Goal: Find specific page/section: Find specific page/section

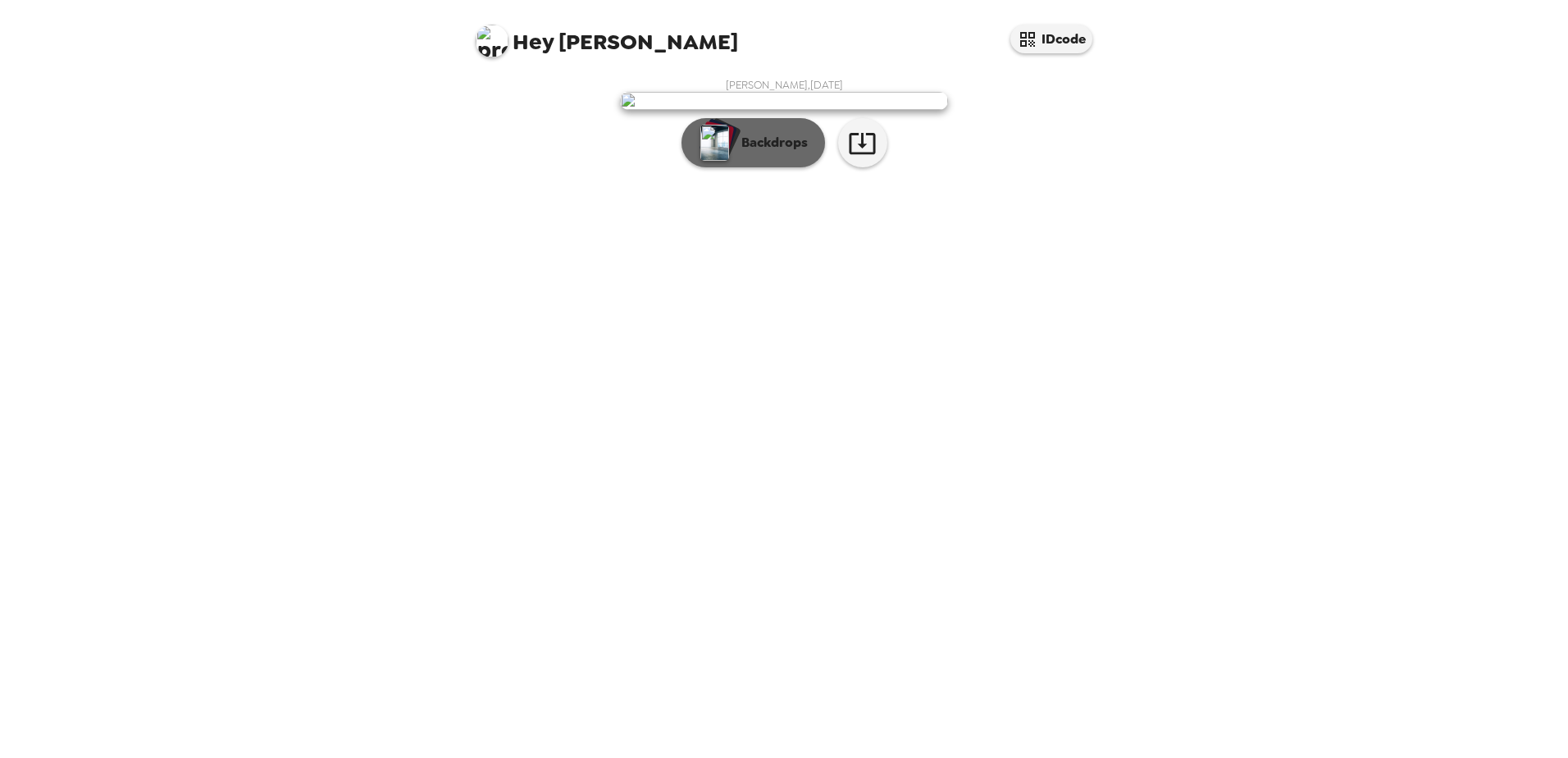
click at [748, 152] on p "Backdrops" at bounding box center [770, 143] width 74 height 20
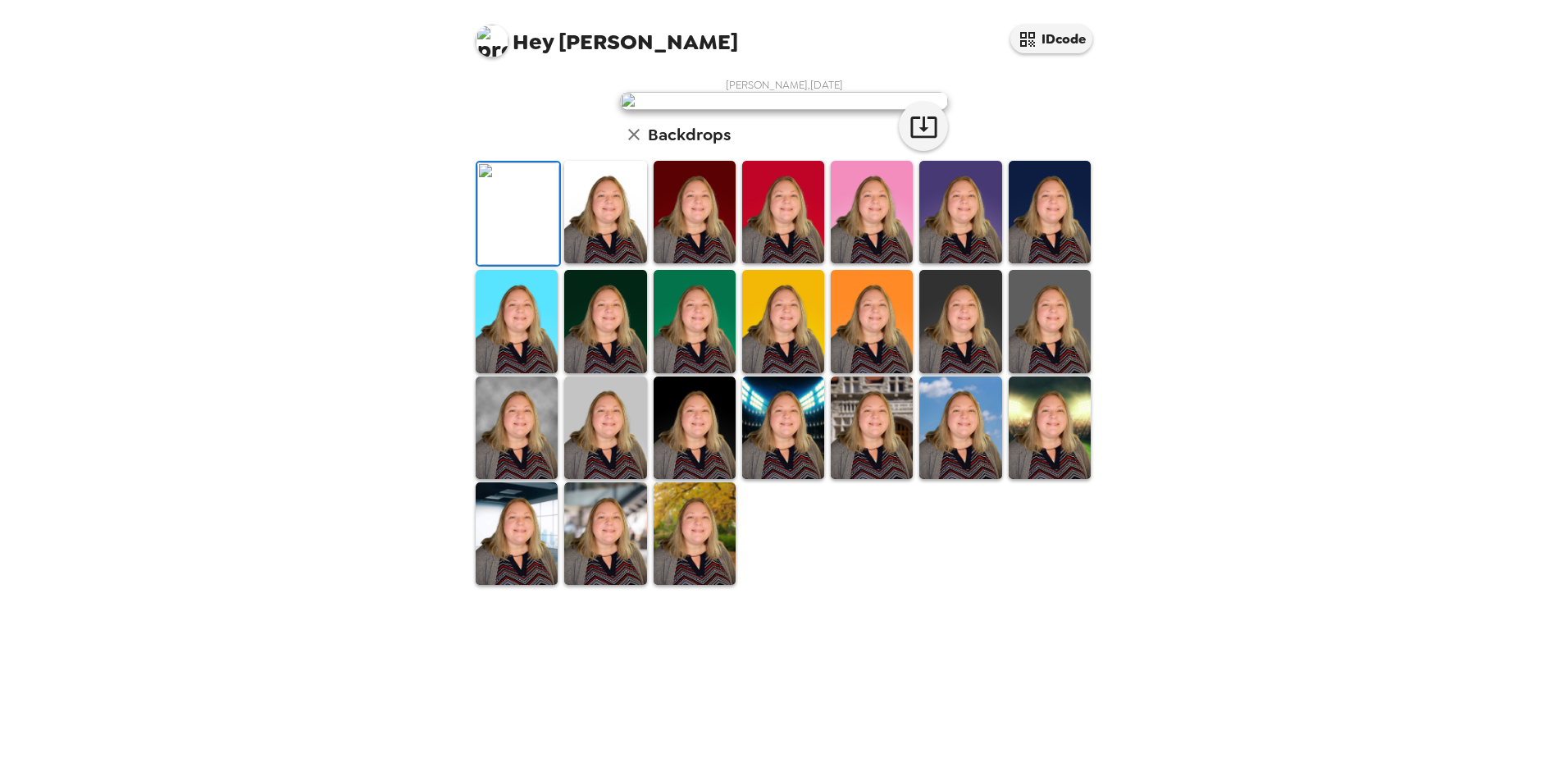
scroll to position [259, 0]
click at [700, 584] on img at bounding box center [694, 534] width 82 height 103
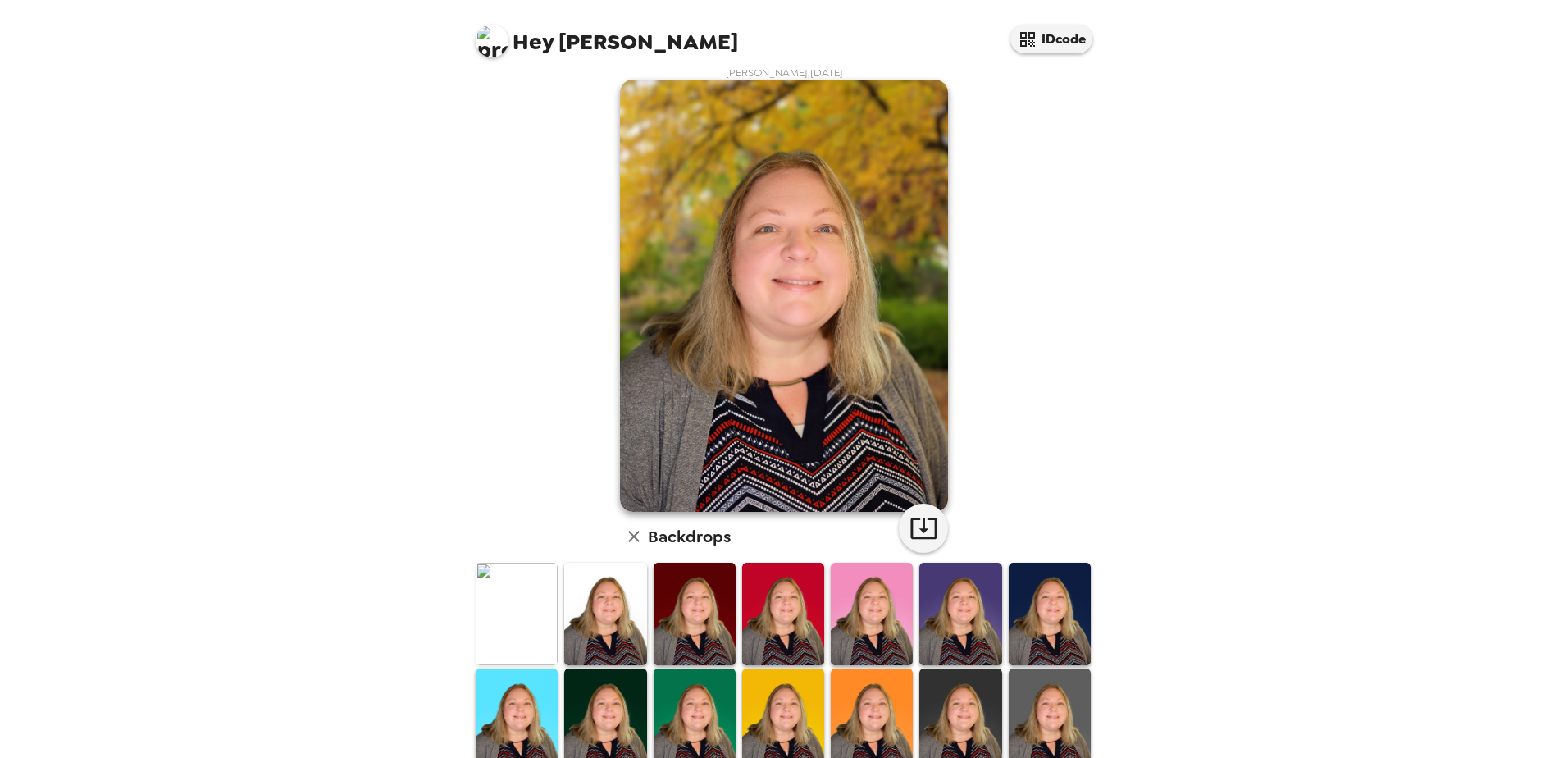
scroll to position [258, 0]
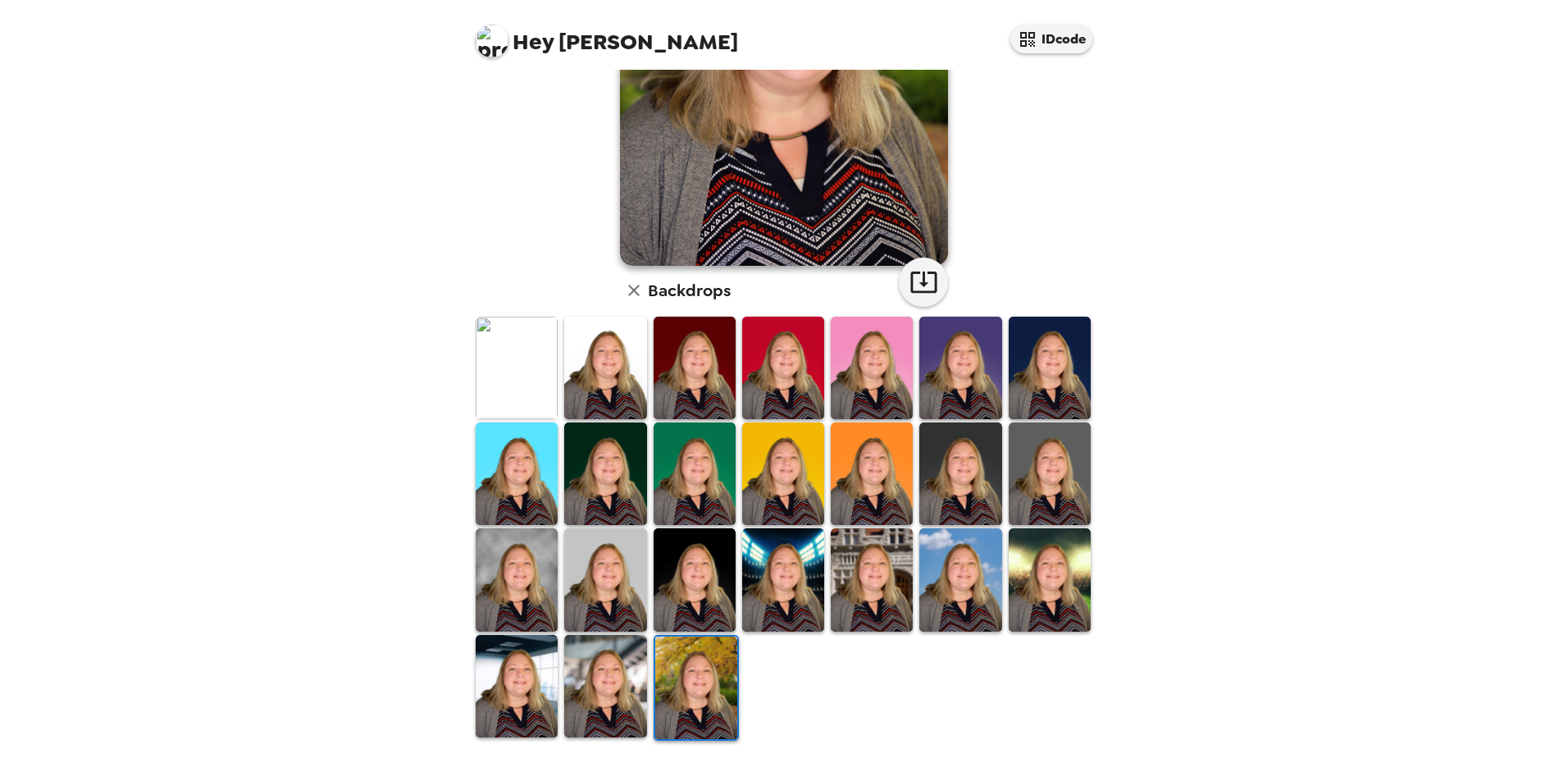
click at [602, 661] on img at bounding box center [605, 686] width 82 height 103
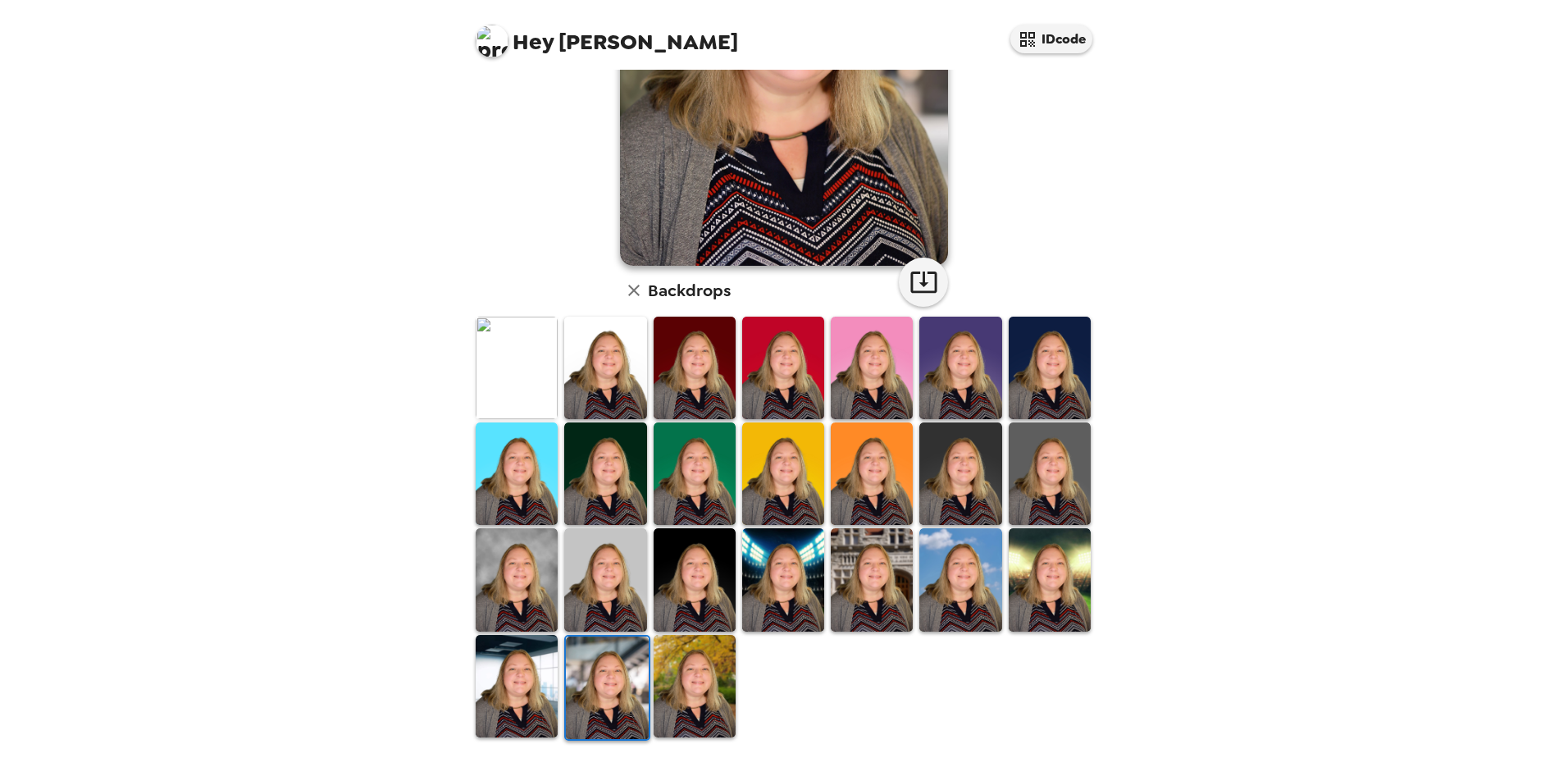
click at [487, 690] on img at bounding box center [516, 686] width 82 height 103
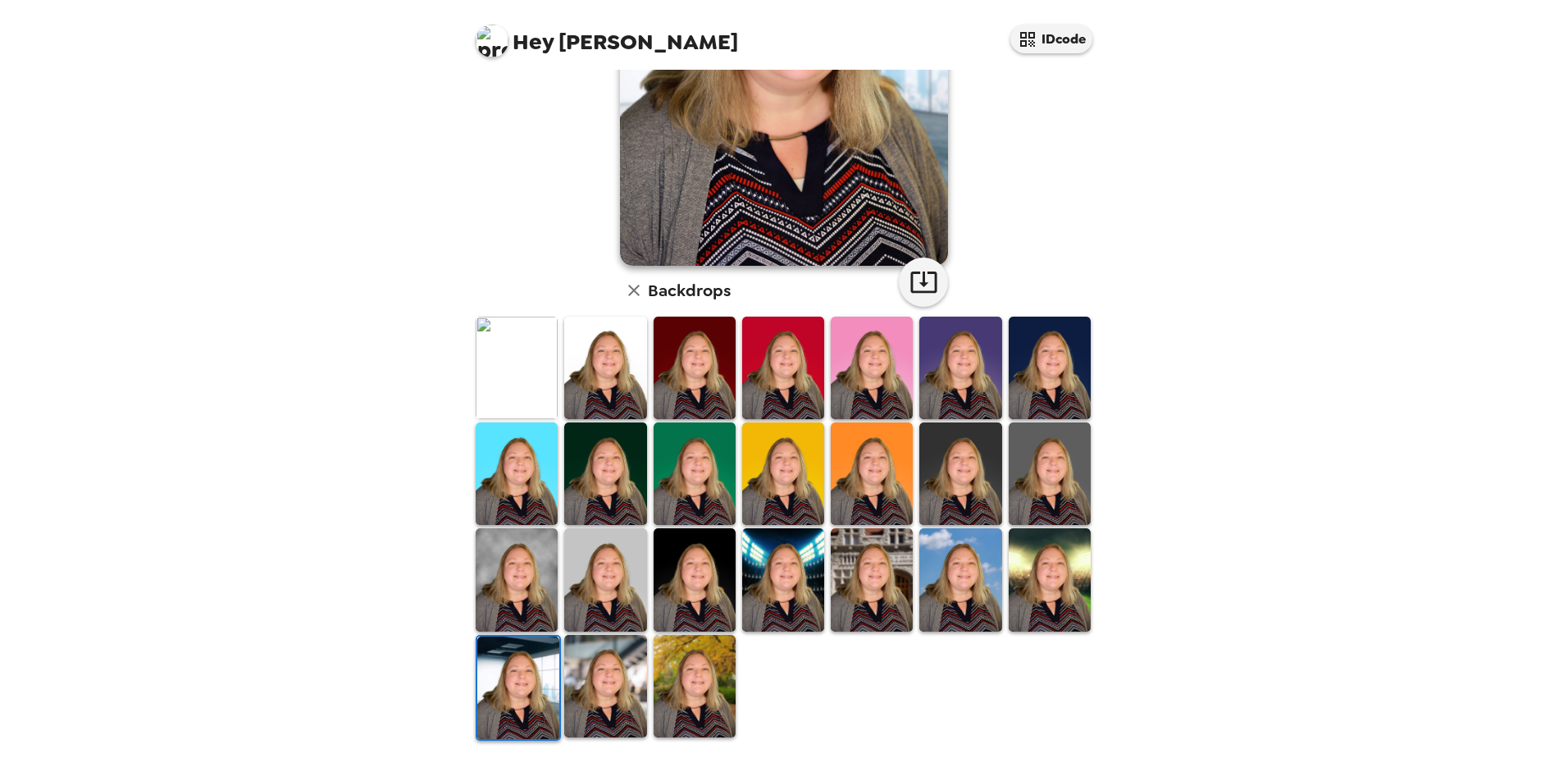
click at [616, 707] on img at bounding box center [605, 686] width 82 height 103
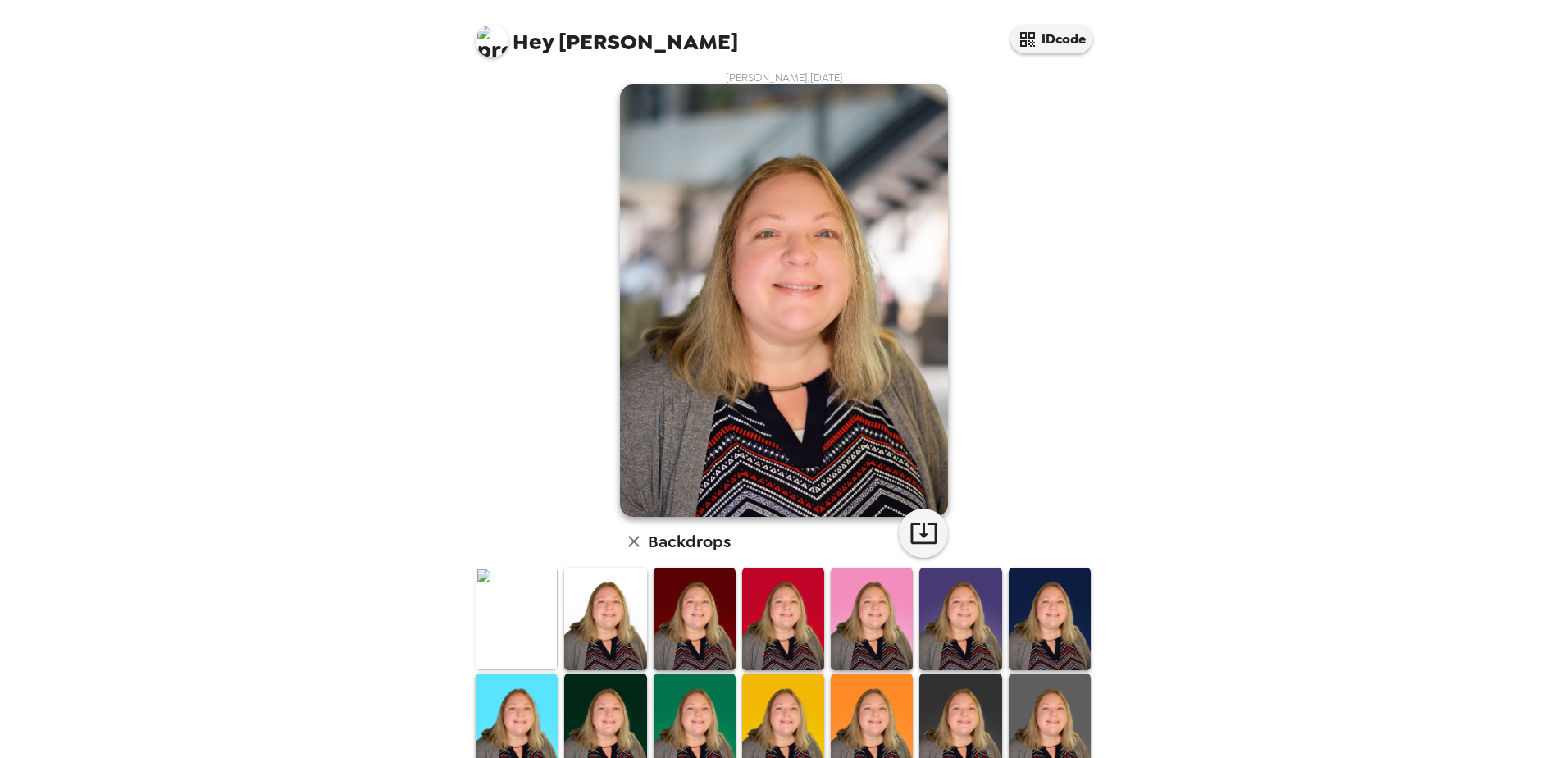
scroll to position [0, 0]
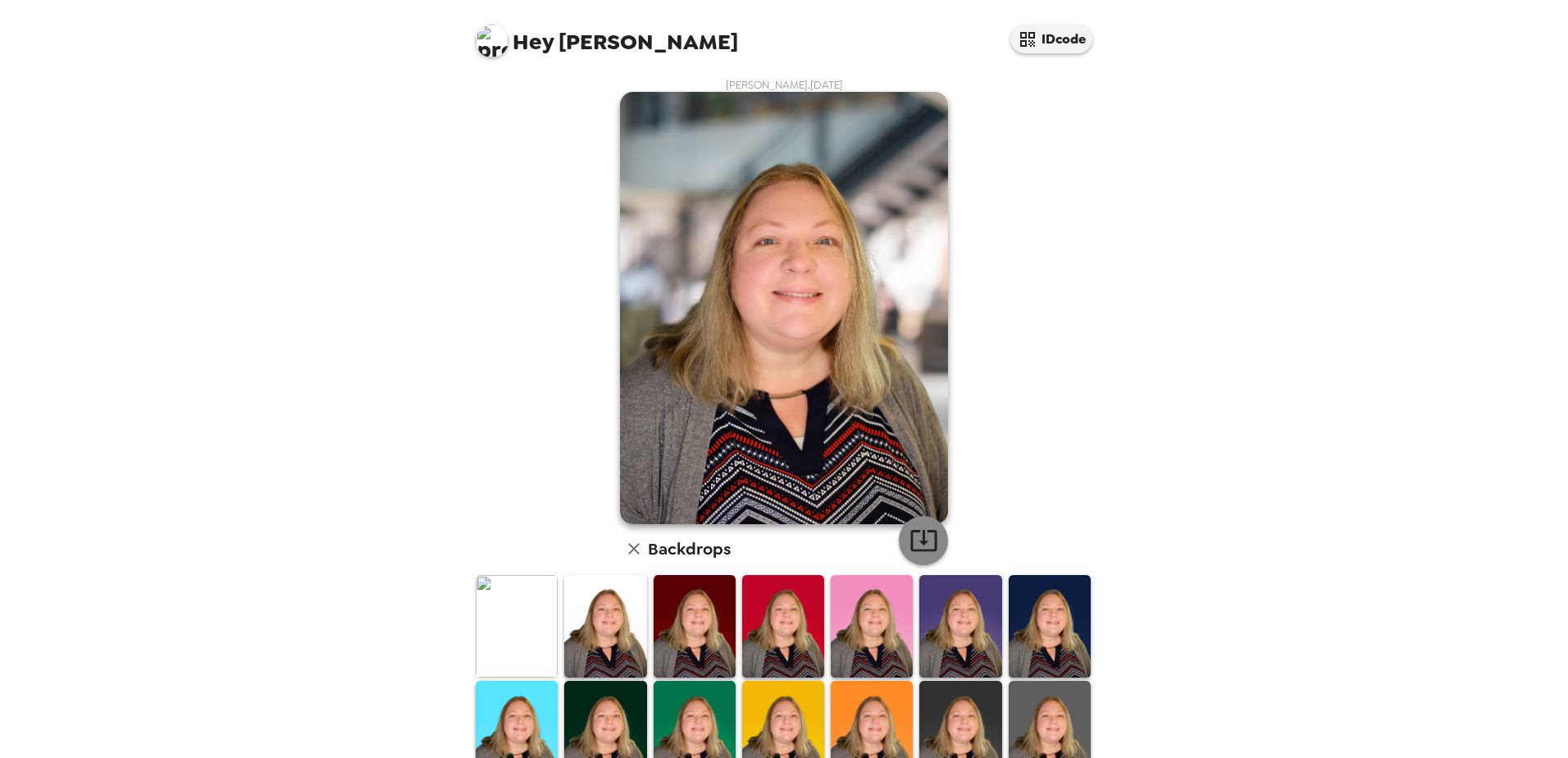
click at [919, 535] on icon "button" at bounding box center [924, 540] width 28 height 28
click at [1262, 187] on div "Hey [PERSON_NAME] IDcode [PERSON_NAME] , [DATE] Backdrops" at bounding box center [784, 379] width 1568 height 758
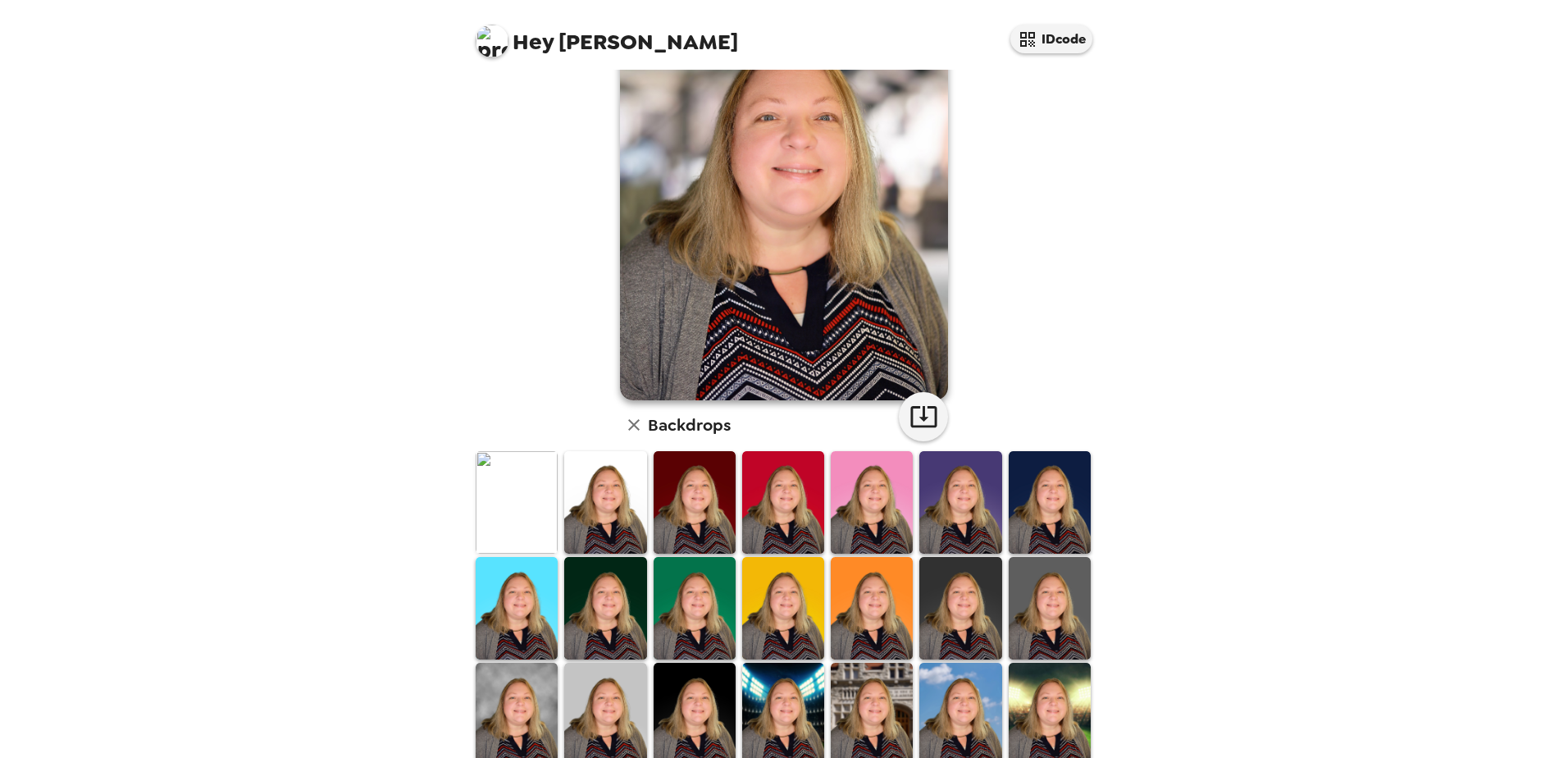
scroll to position [258, 0]
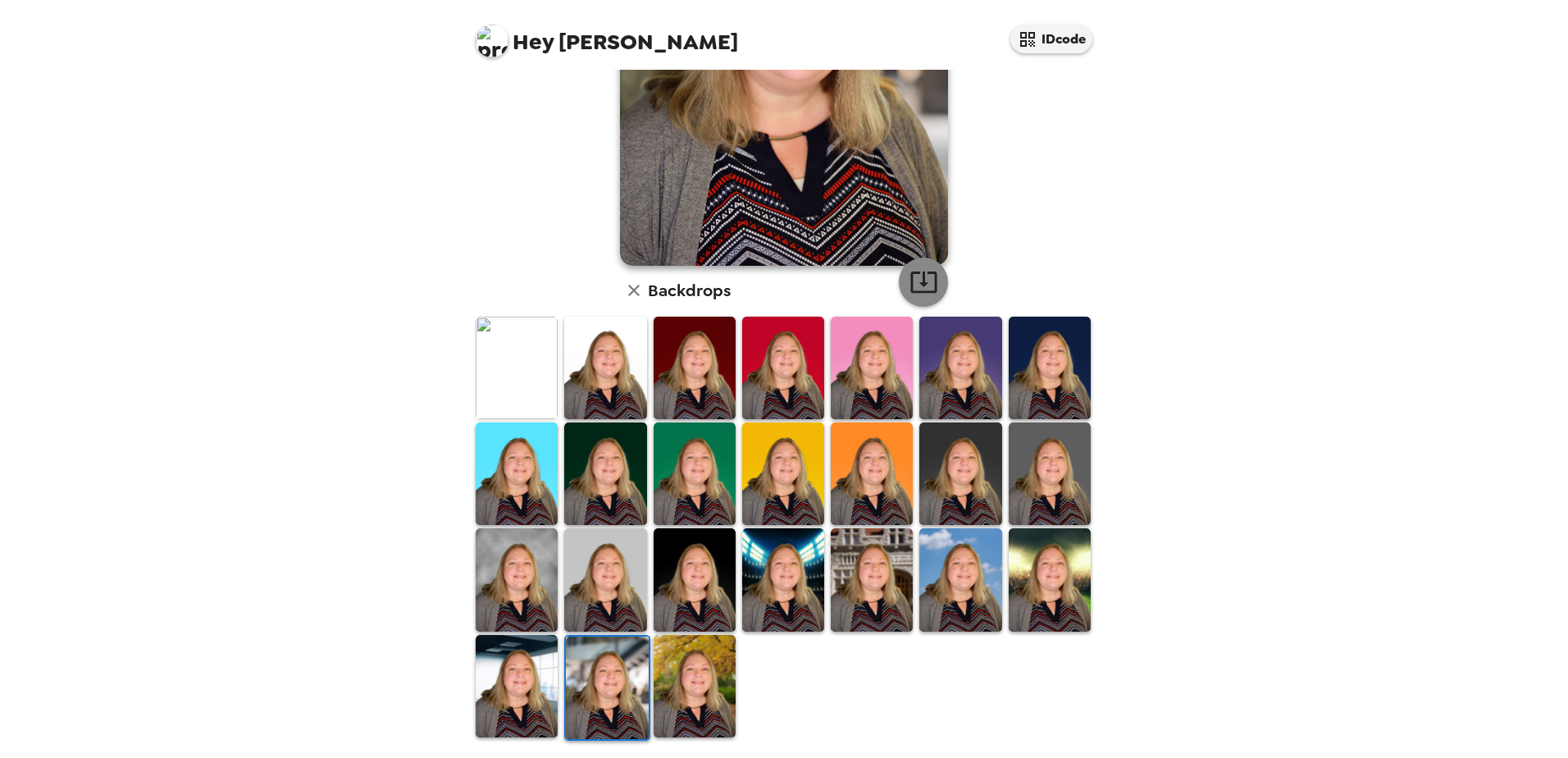
click at [913, 286] on icon "button" at bounding box center [924, 282] width 28 height 28
click at [519, 365] on img at bounding box center [516, 368] width 82 height 103
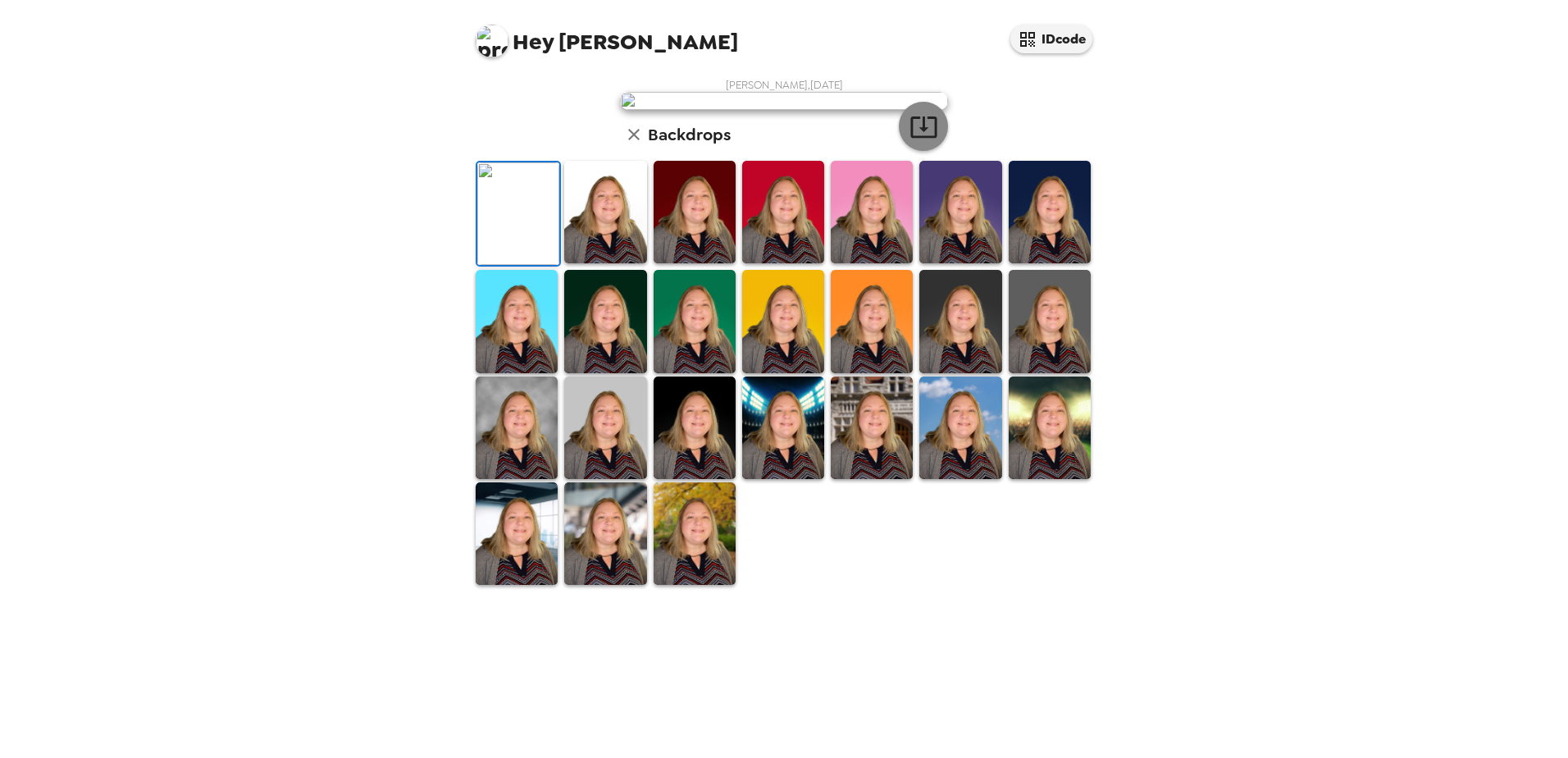
click at [912, 141] on icon "button" at bounding box center [924, 127] width 28 height 28
click at [606, 263] on img at bounding box center [605, 212] width 82 height 103
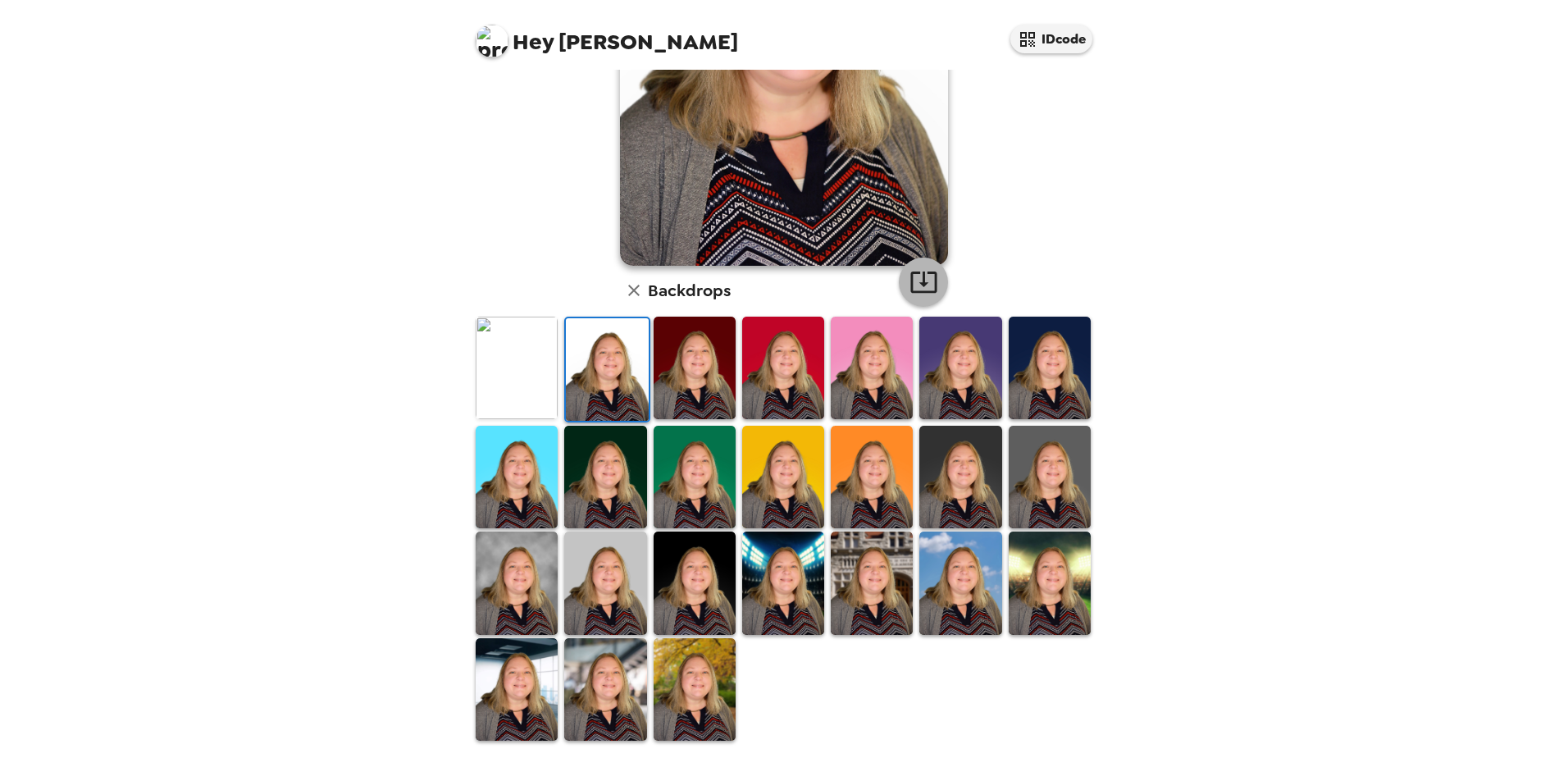
drag, startPoint x: 915, startPoint y: 280, endPoint x: 807, endPoint y: 315, distance: 113.5
click at [914, 280] on icon "button" at bounding box center [924, 282] width 28 height 28
click at [690, 354] on img at bounding box center [694, 368] width 82 height 103
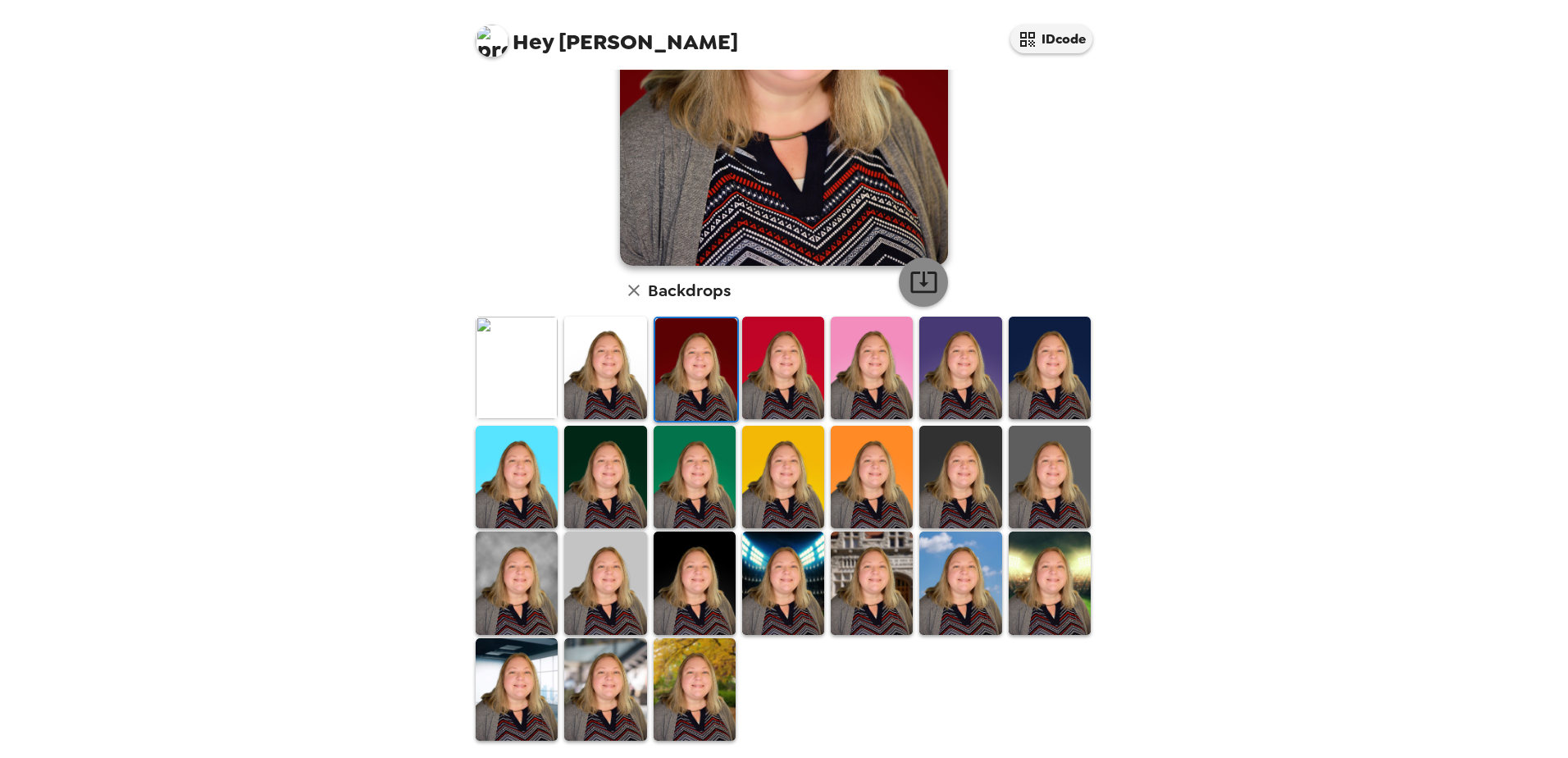
drag, startPoint x: 929, startPoint y: 285, endPoint x: 909, endPoint y: 296, distance: 22.8
click at [924, 285] on icon "button" at bounding box center [924, 282] width 28 height 28
click at [781, 379] on img at bounding box center [783, 368] width 82 height 103
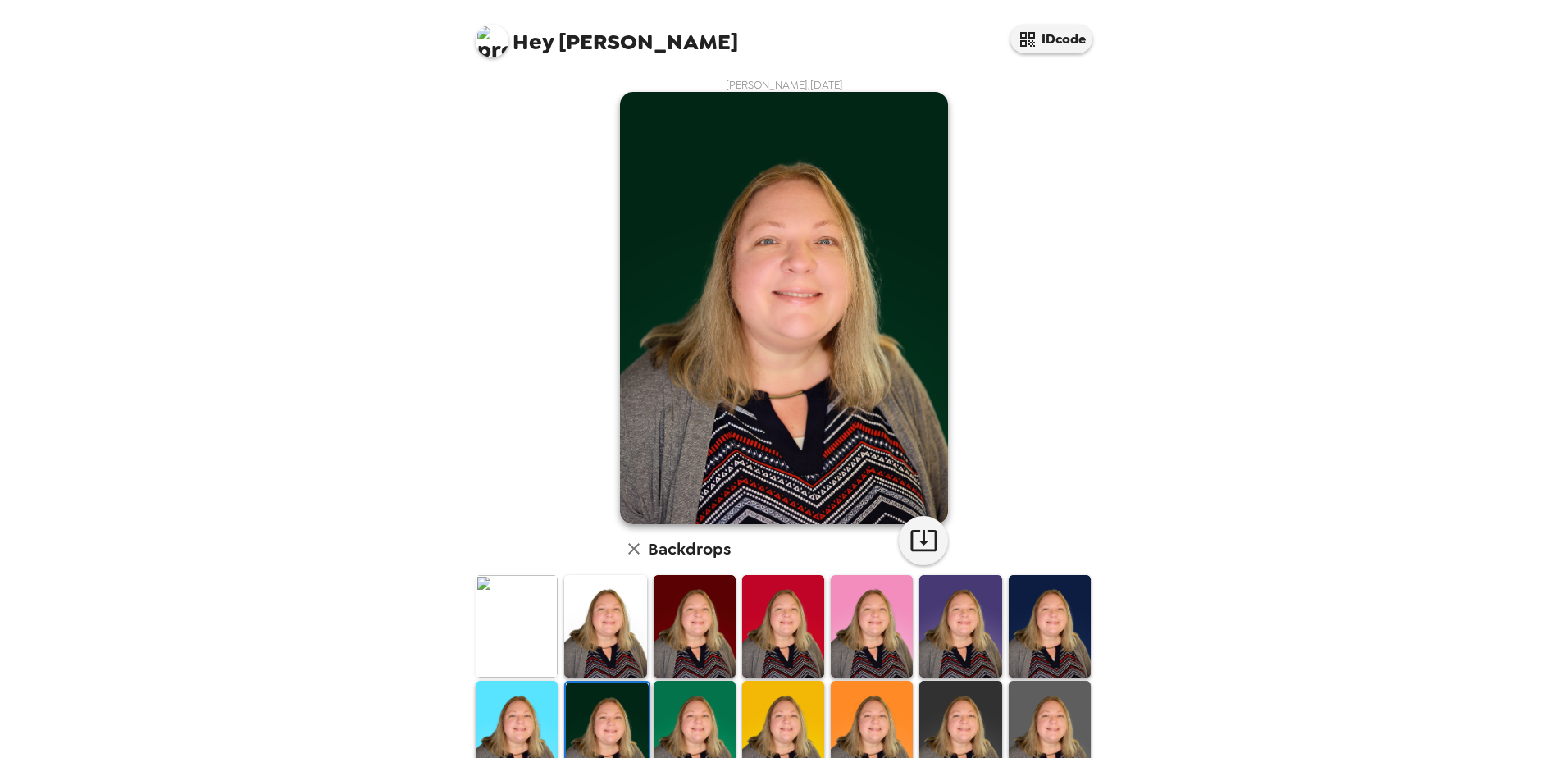
scroll to position [12, 0]
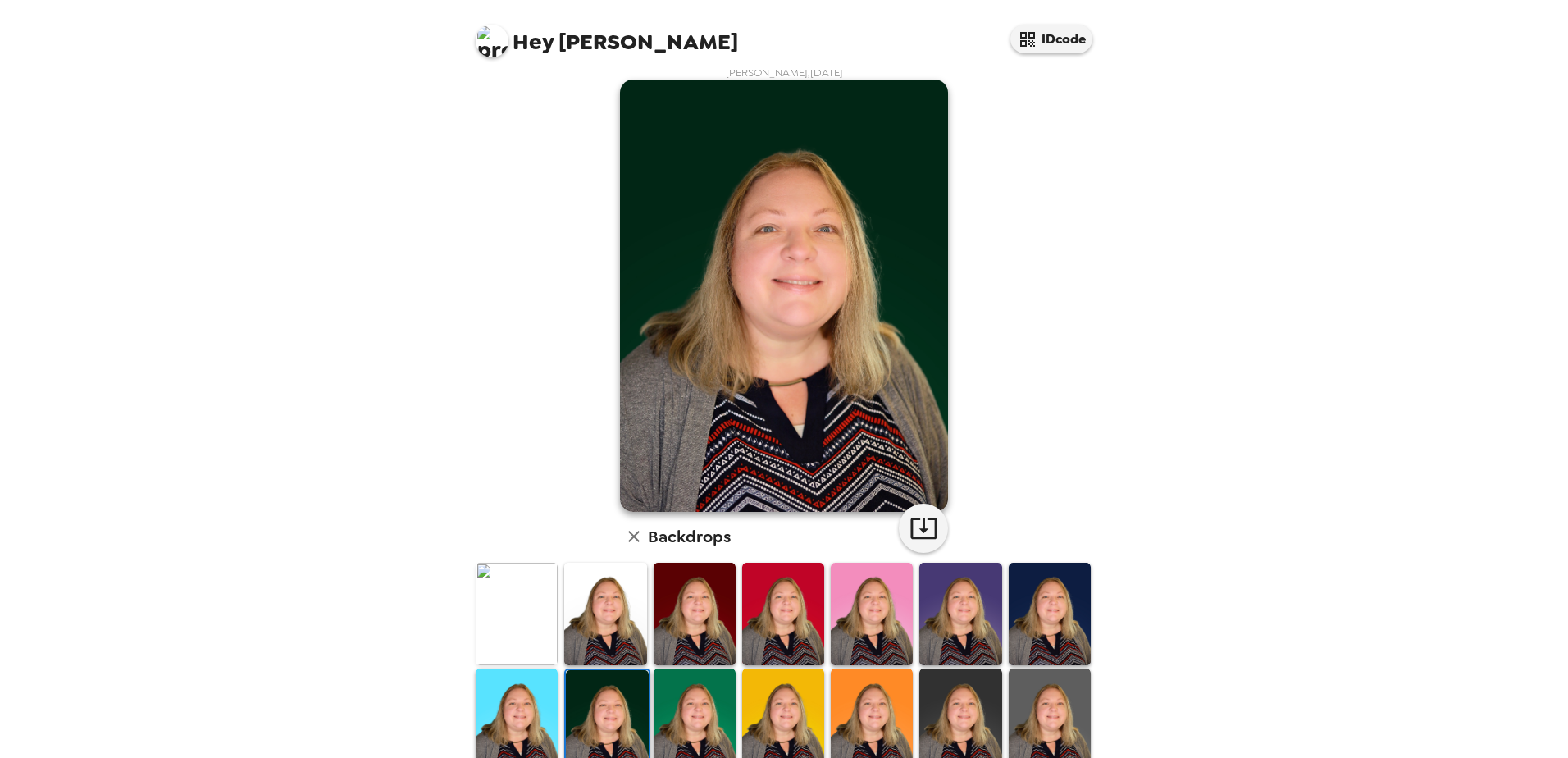
drag, startPoint x: 1262, startPoint y: 654, endPoint x: 1251, endPoint y: 646, distance: 13.6
click at [1260, 652] on div "Hey [PERSON_NAME] IDcode [PERSON_NAME] , [DATE] Backdrops" at bounding box center [784, 379] width 1568 height 758
click at [685, 697] on img at bounding box center [694, 720] width 82 height 103
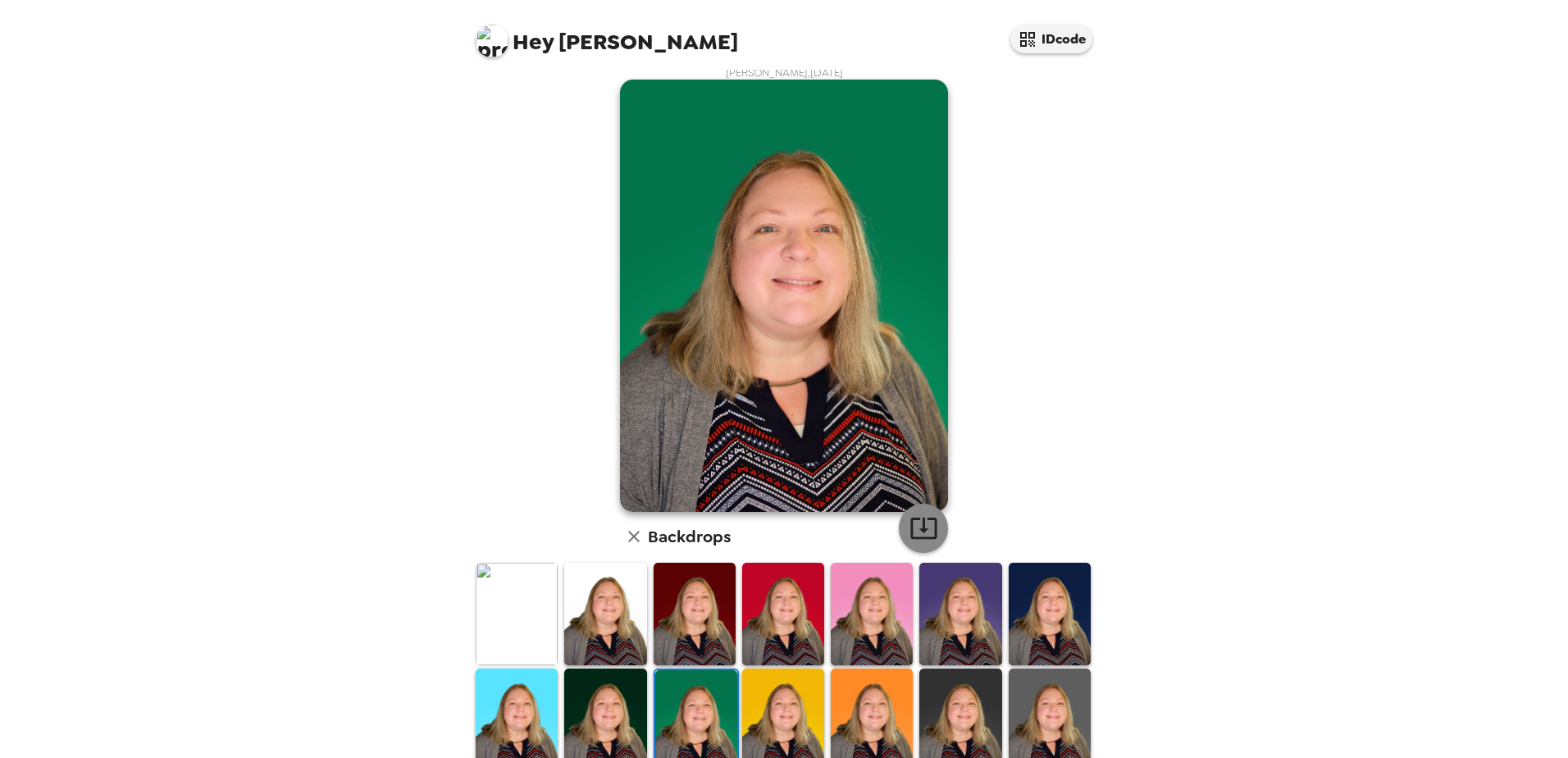
click at [916, 527] on icon "button" at bounding box center [924, 527] width 28 height 28
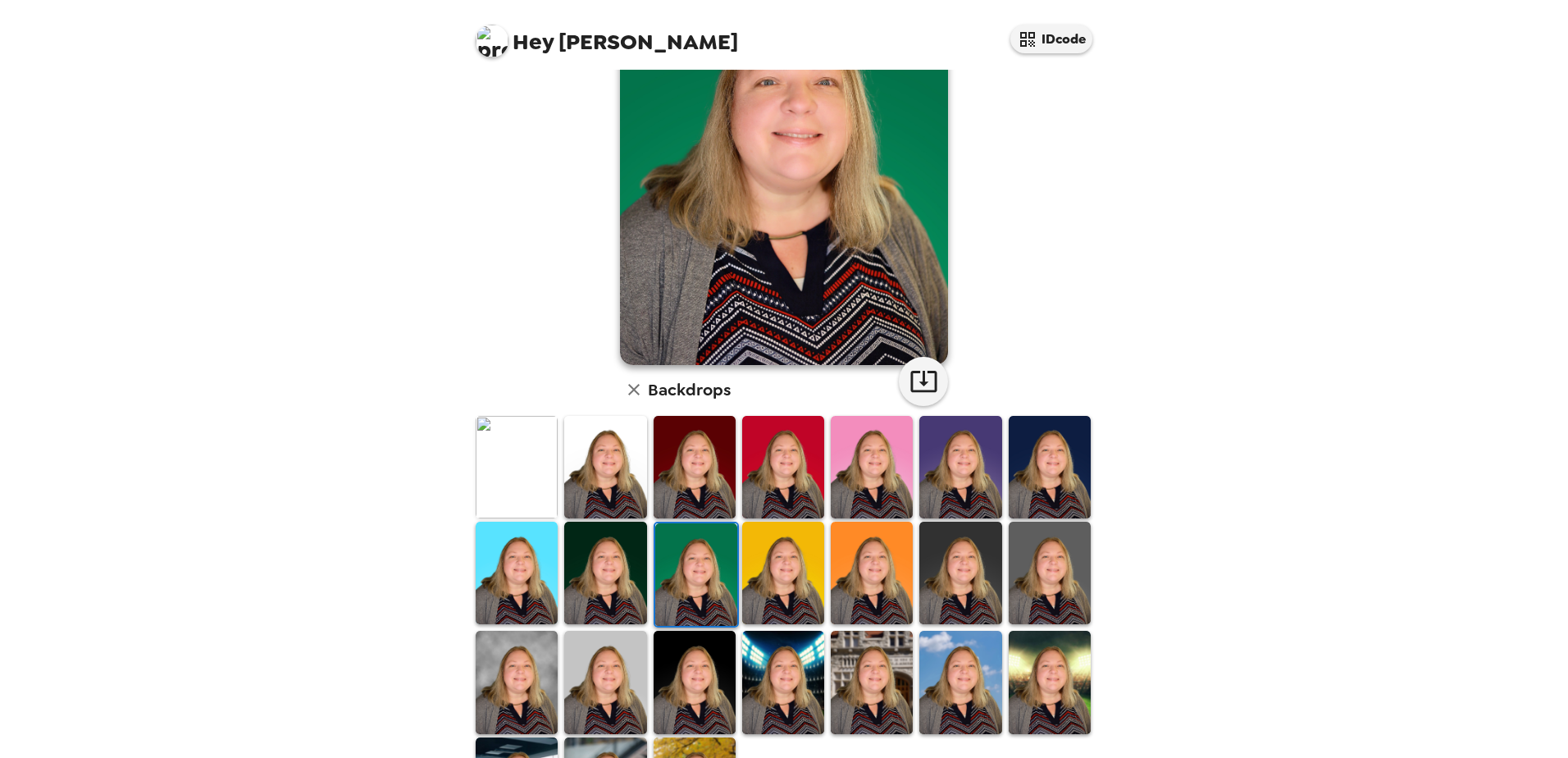
scroll to position [176, 0]
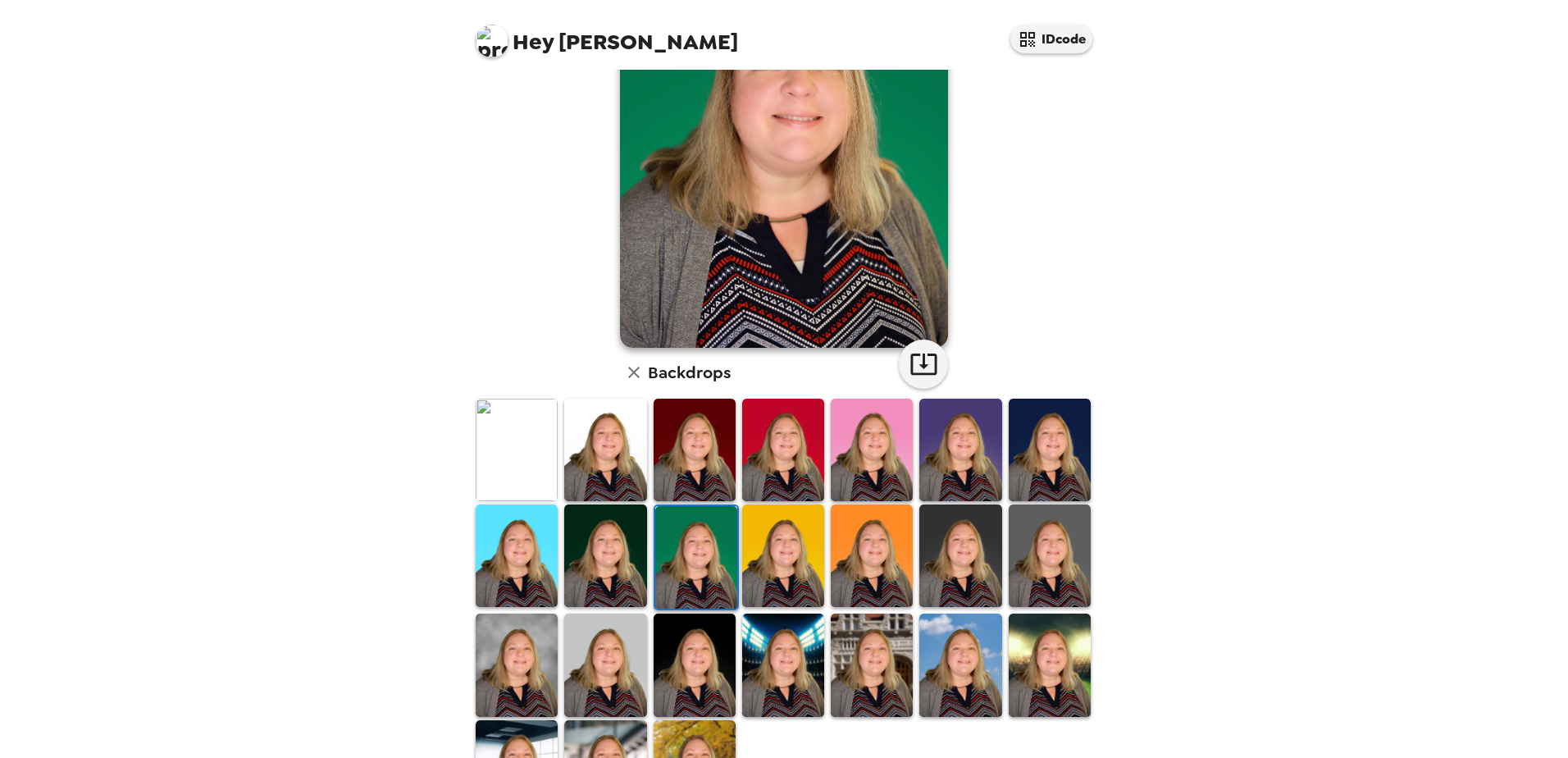
click at [779, 575] on img at bounding box center [783, 556] width 82 height 103
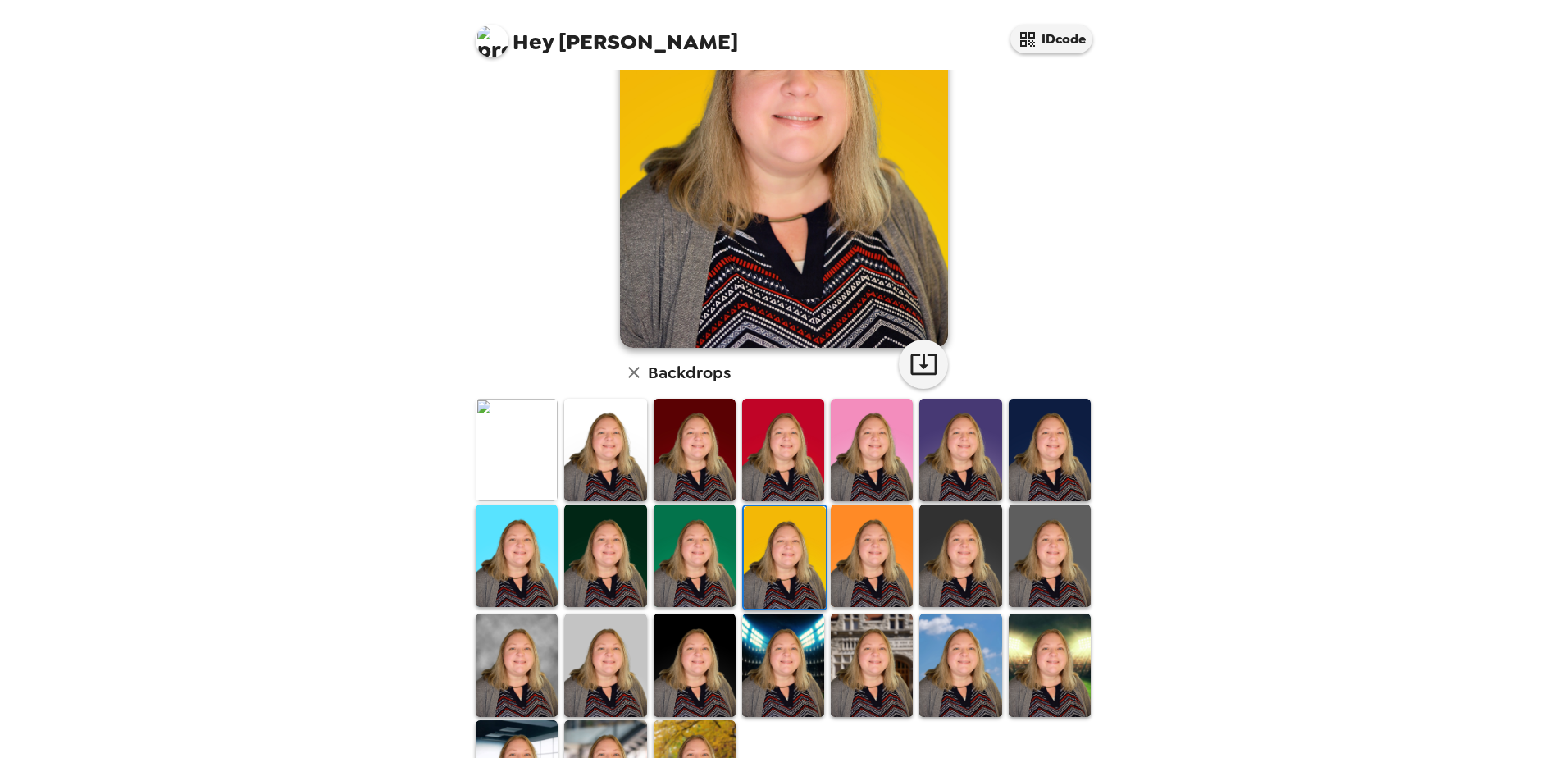
click at [858, 559] on img at bounding box center [871, 556] width 82 height 103
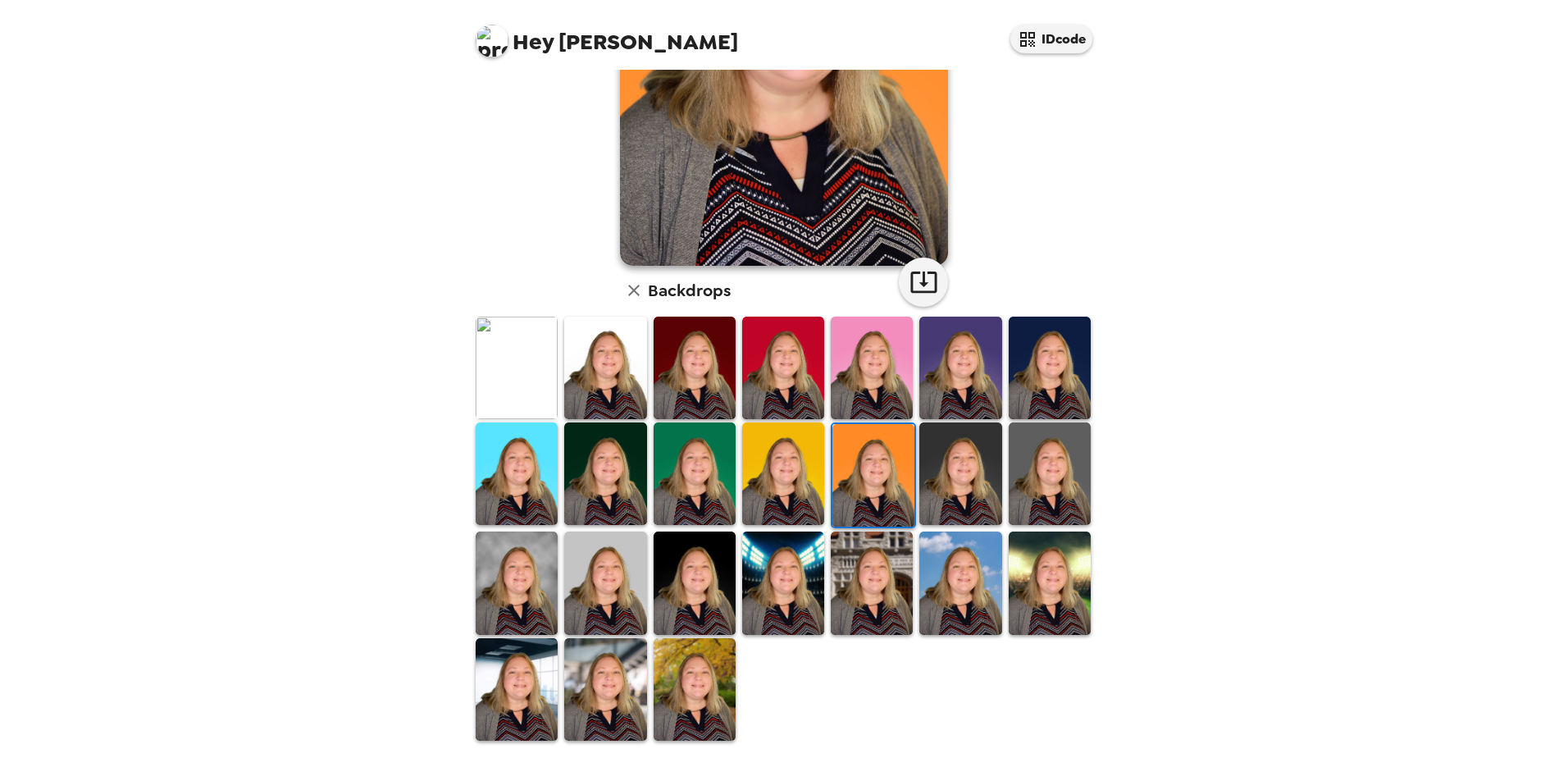
click at [958, 488] on img at bounding box center [960, 473] width 82 height 103
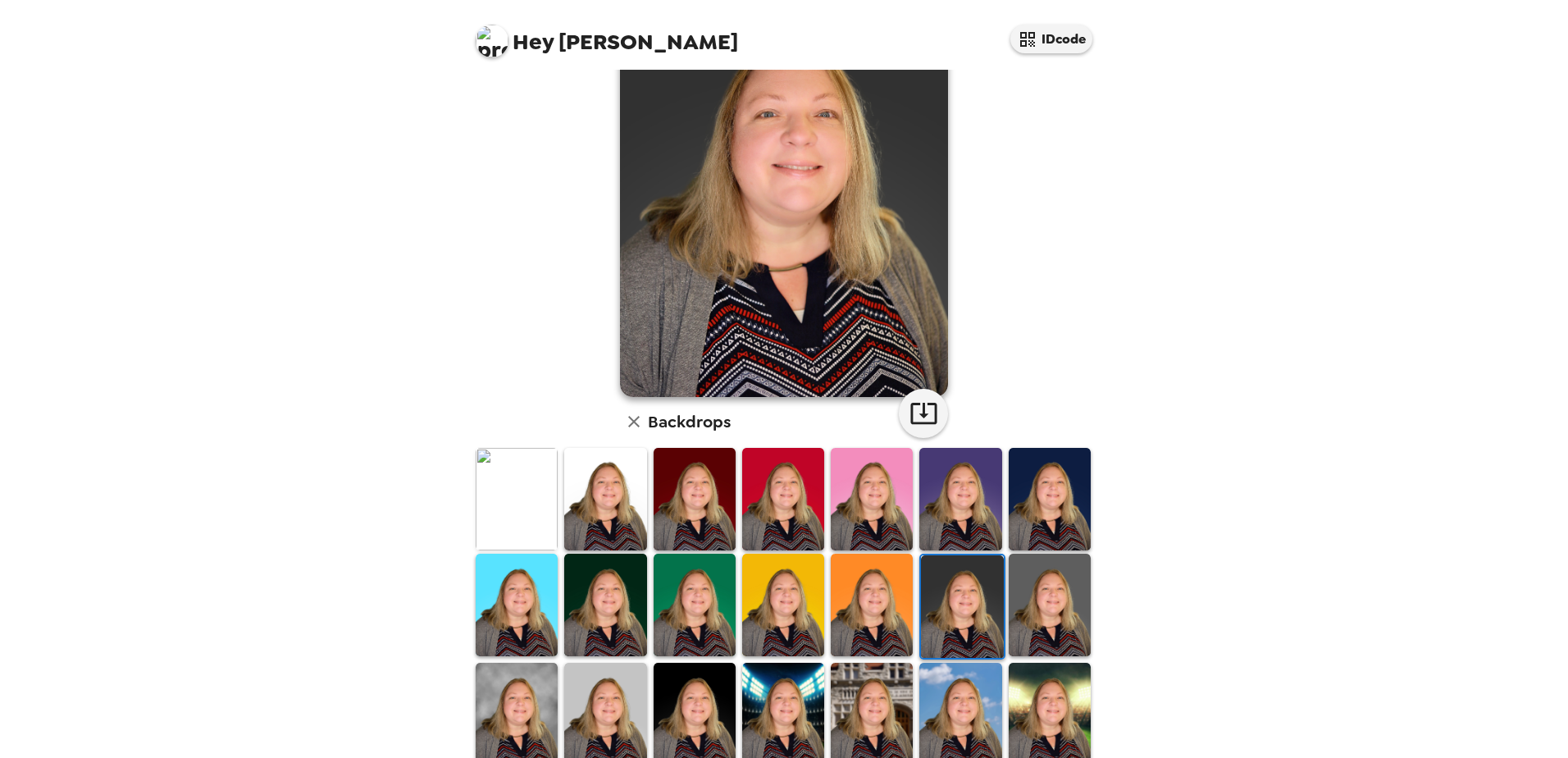
scroll to position [94, 0]
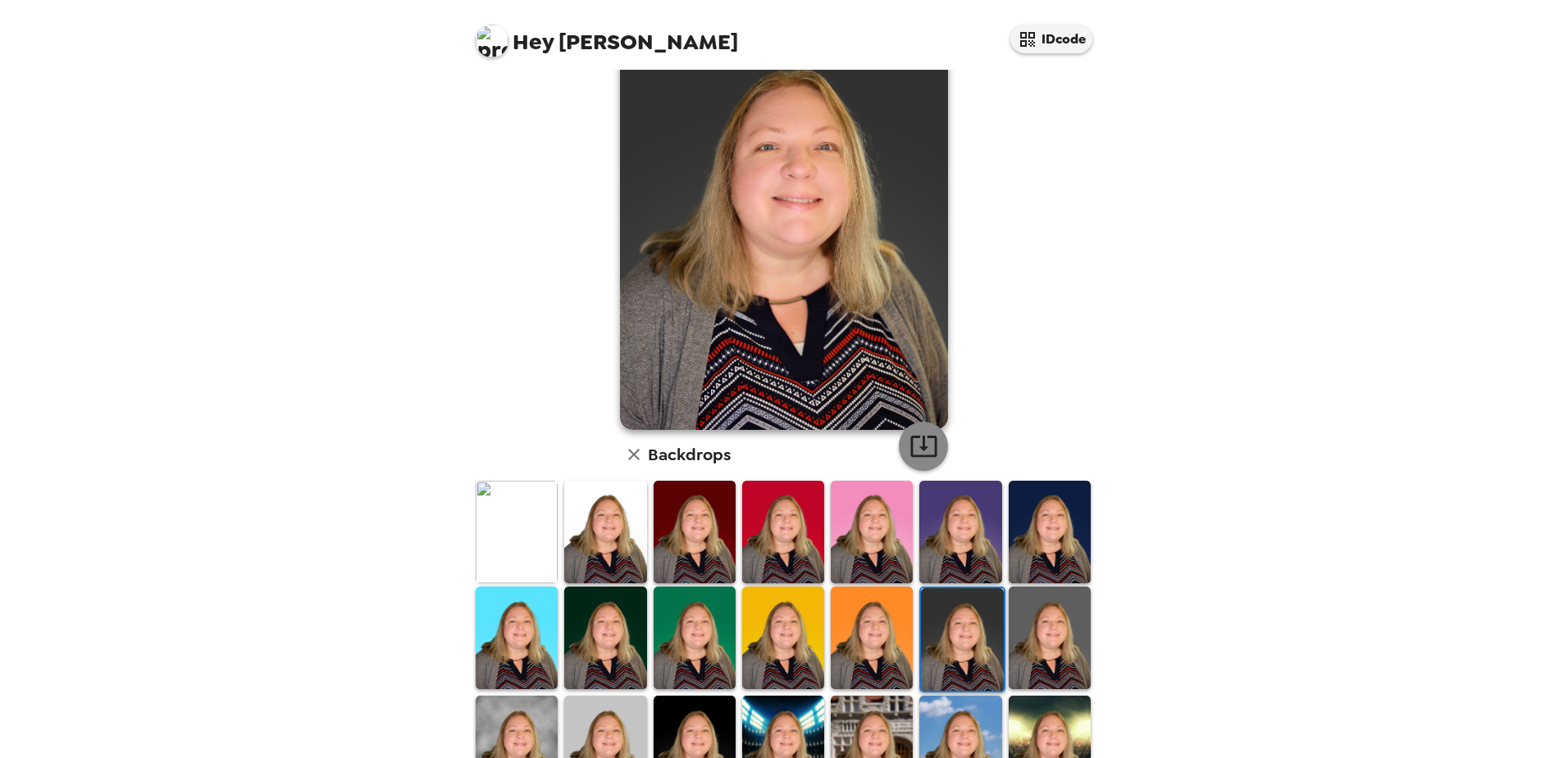
click at [911, 442] on icon "button" at bounding box center [924, 446] width 28 height 28
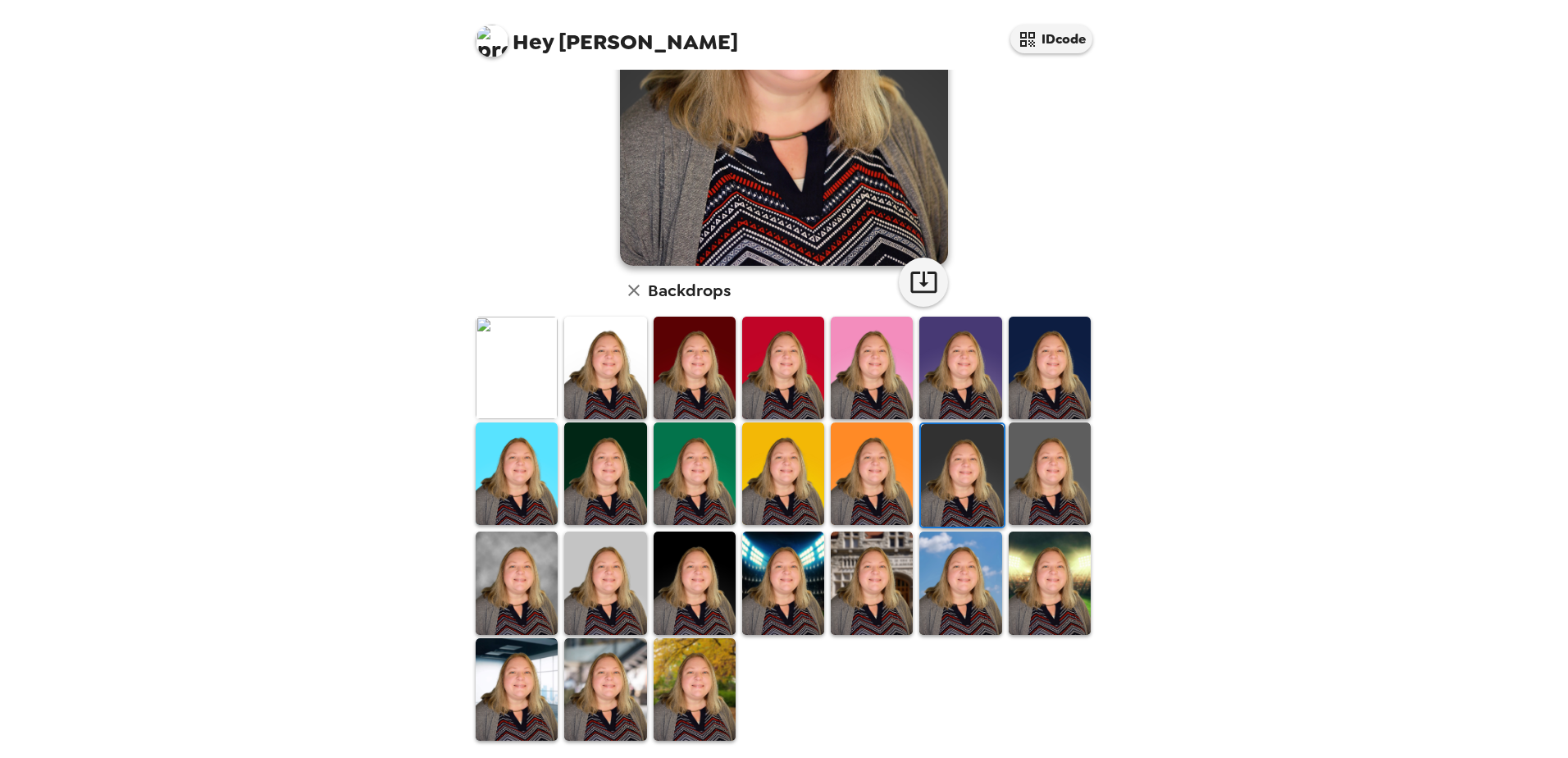
drag, startPoint x: 1032, startPoint y: 472, endPoint x: 1024, endPoint y: 465, distance: 10.6
click at [1032, 472] on img at bounding box center [1049, 473] width 82 height 103
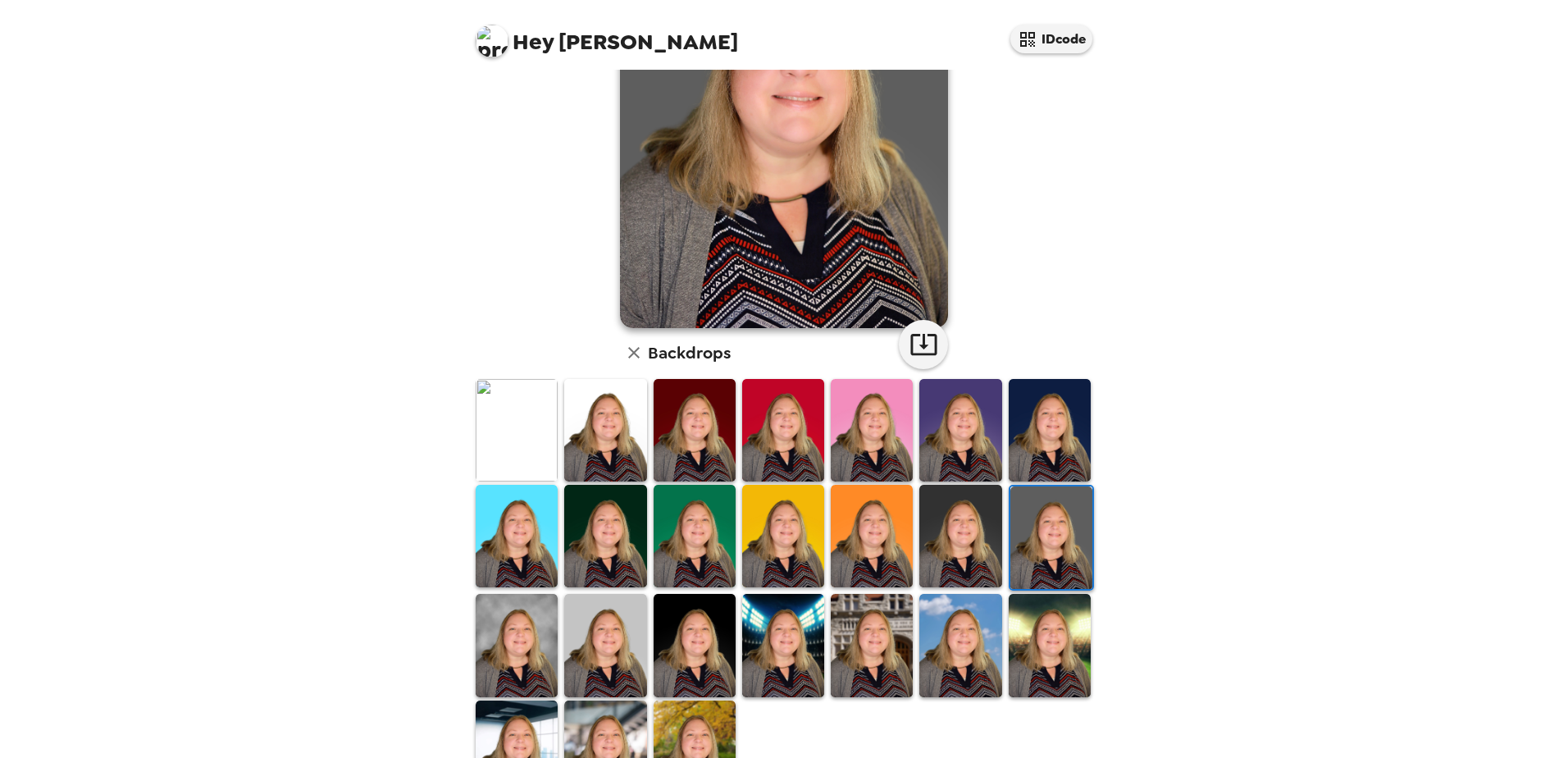
scroll to position [0, 0]
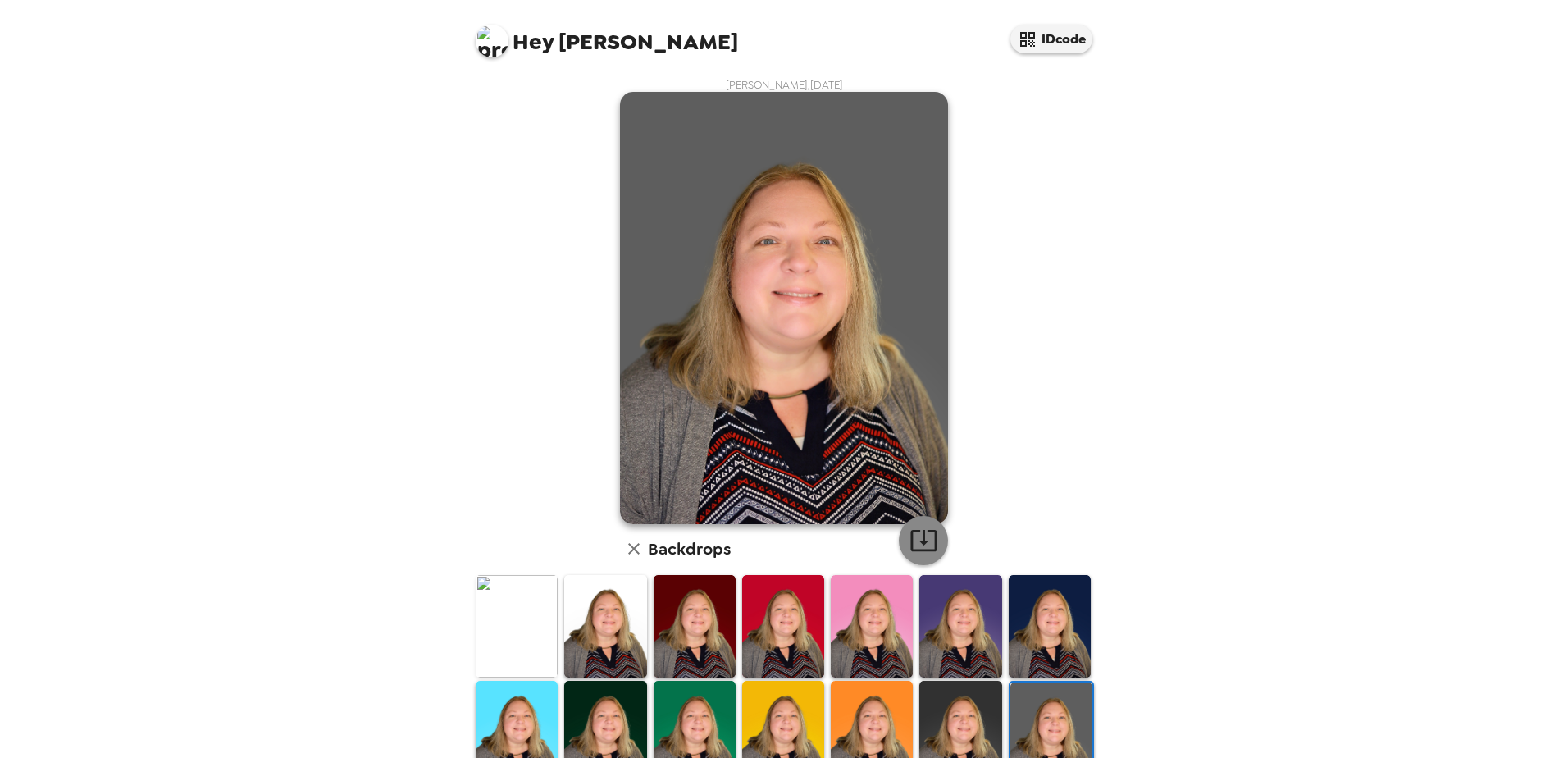
click at [923, 531] on icon "button" at bounding box center [924, 541] width 27 height 21
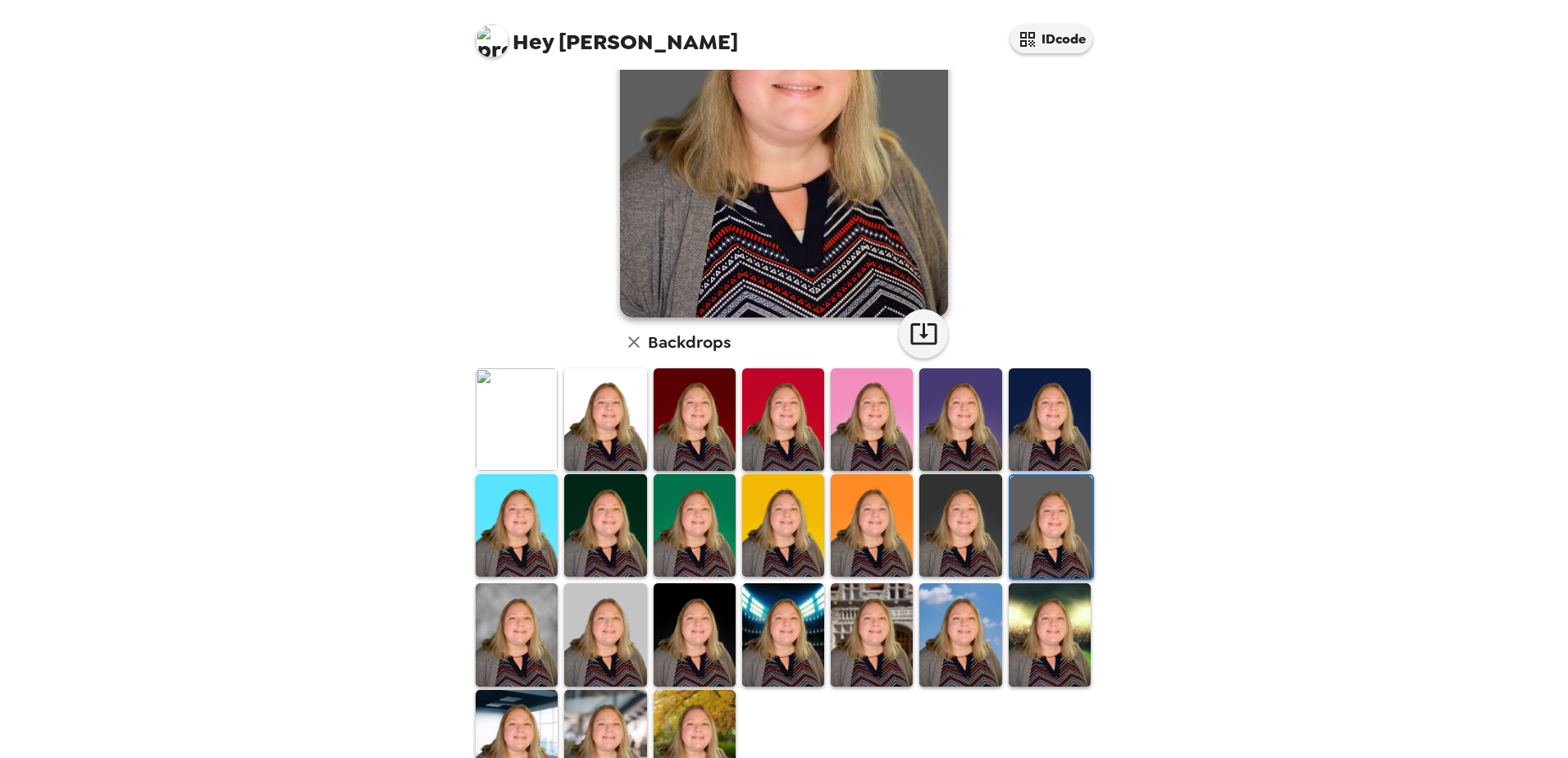
scroll to position [258, 0]
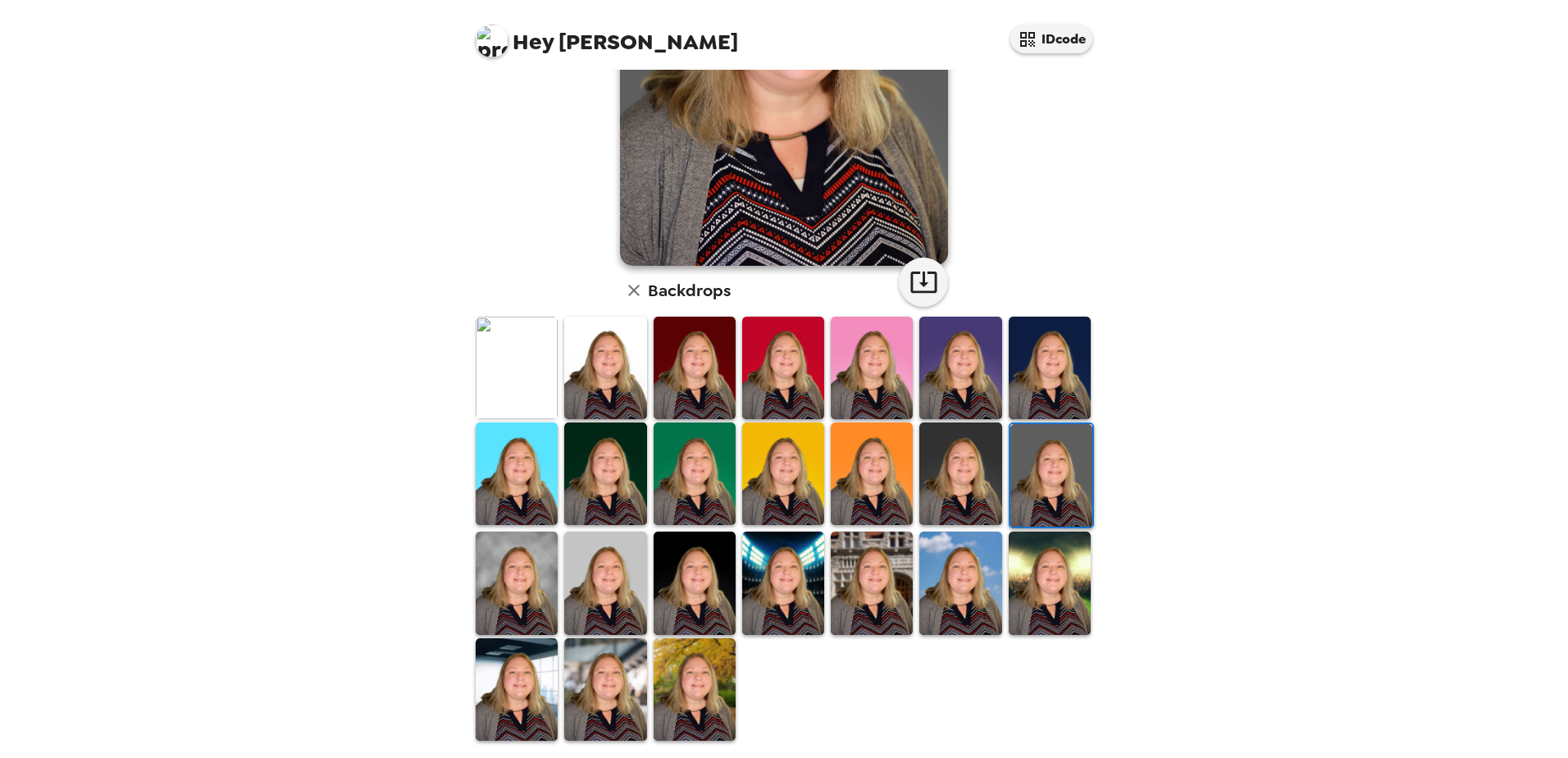
click at [511, 592] on img at bounding box center [516, 582] width 82 height 103
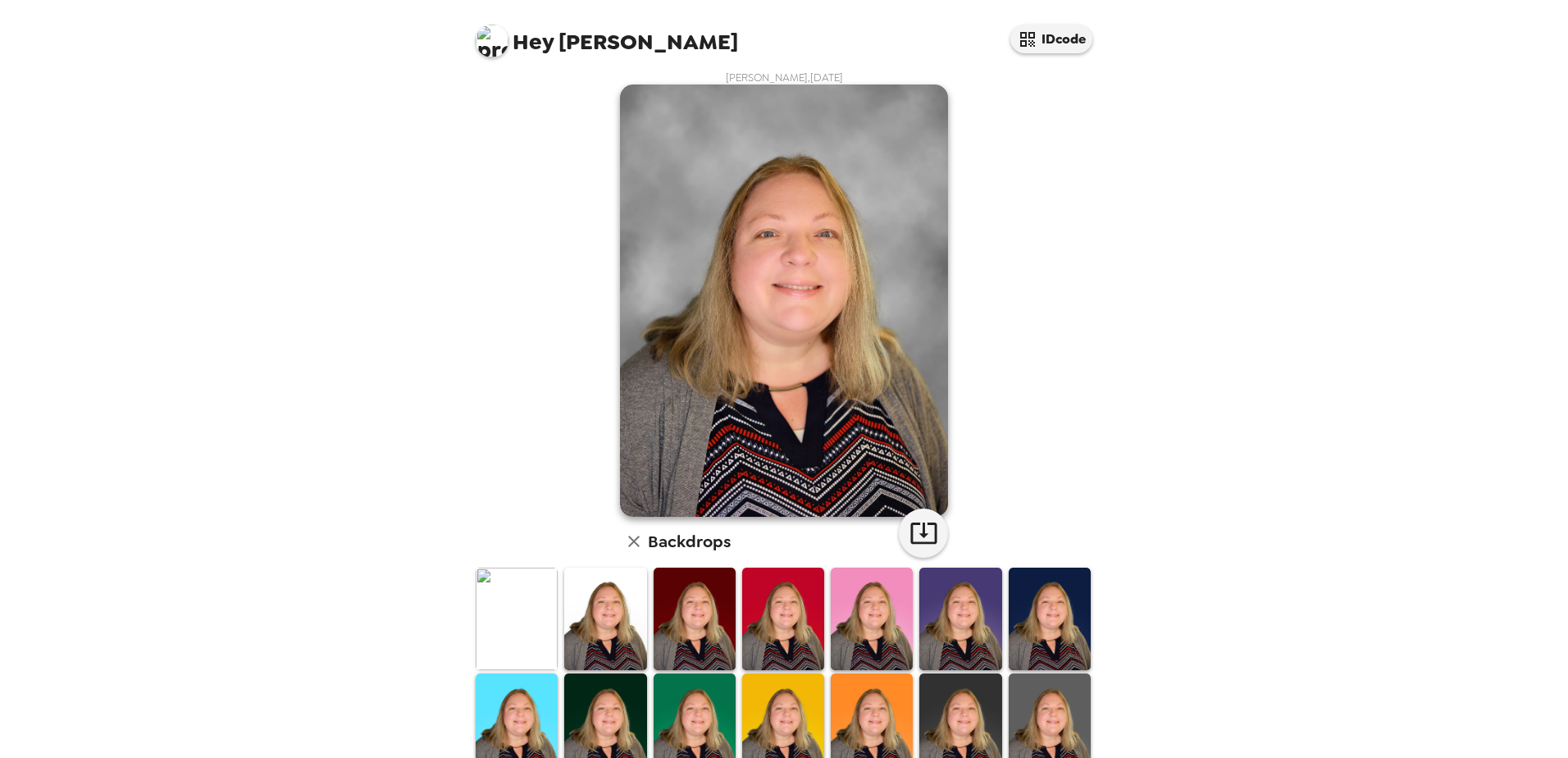
scroll to position [0, 0]
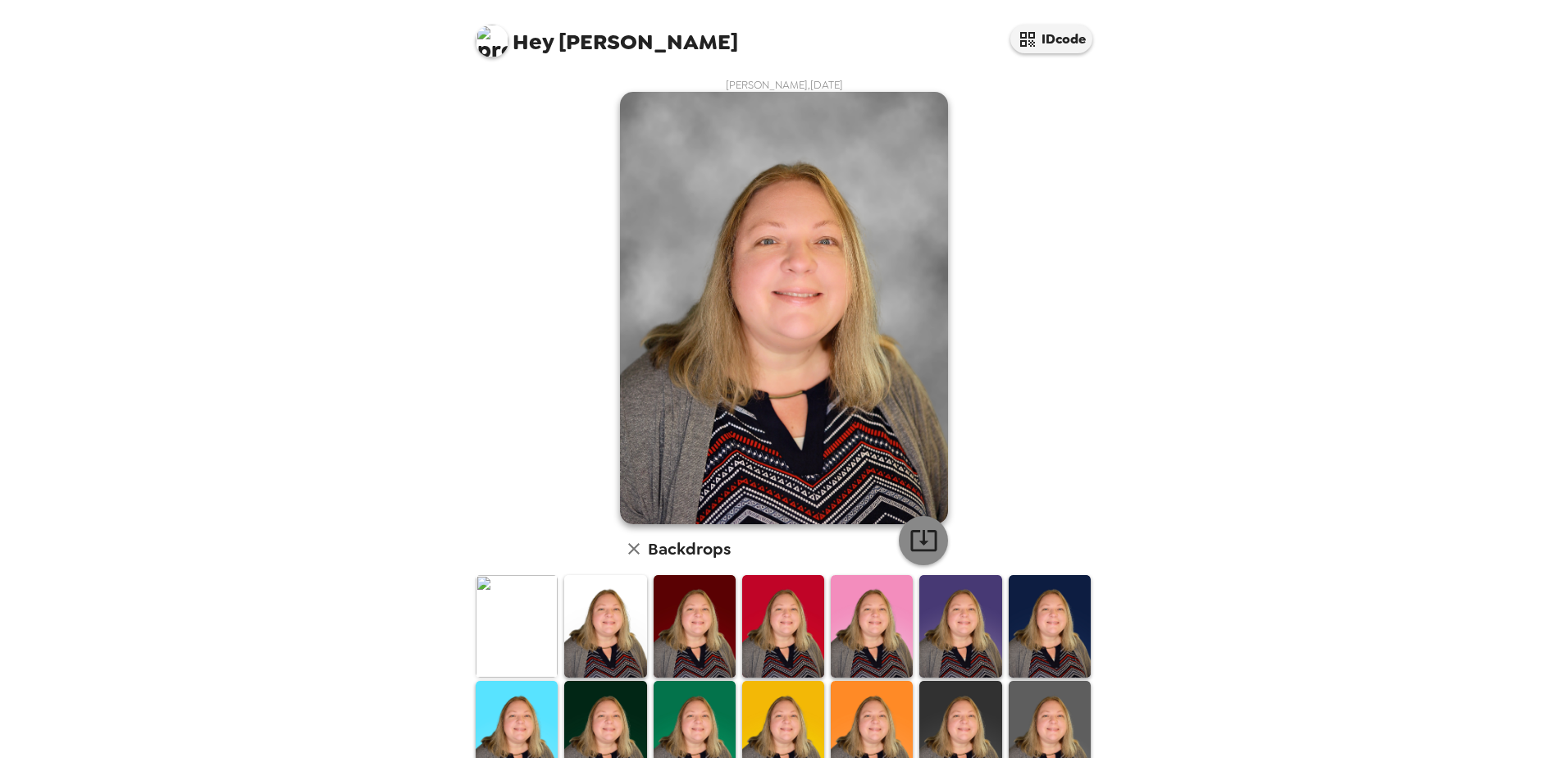
click at [910, 541] on icon "button" at bounding box center [924, 540] width 28 height 28
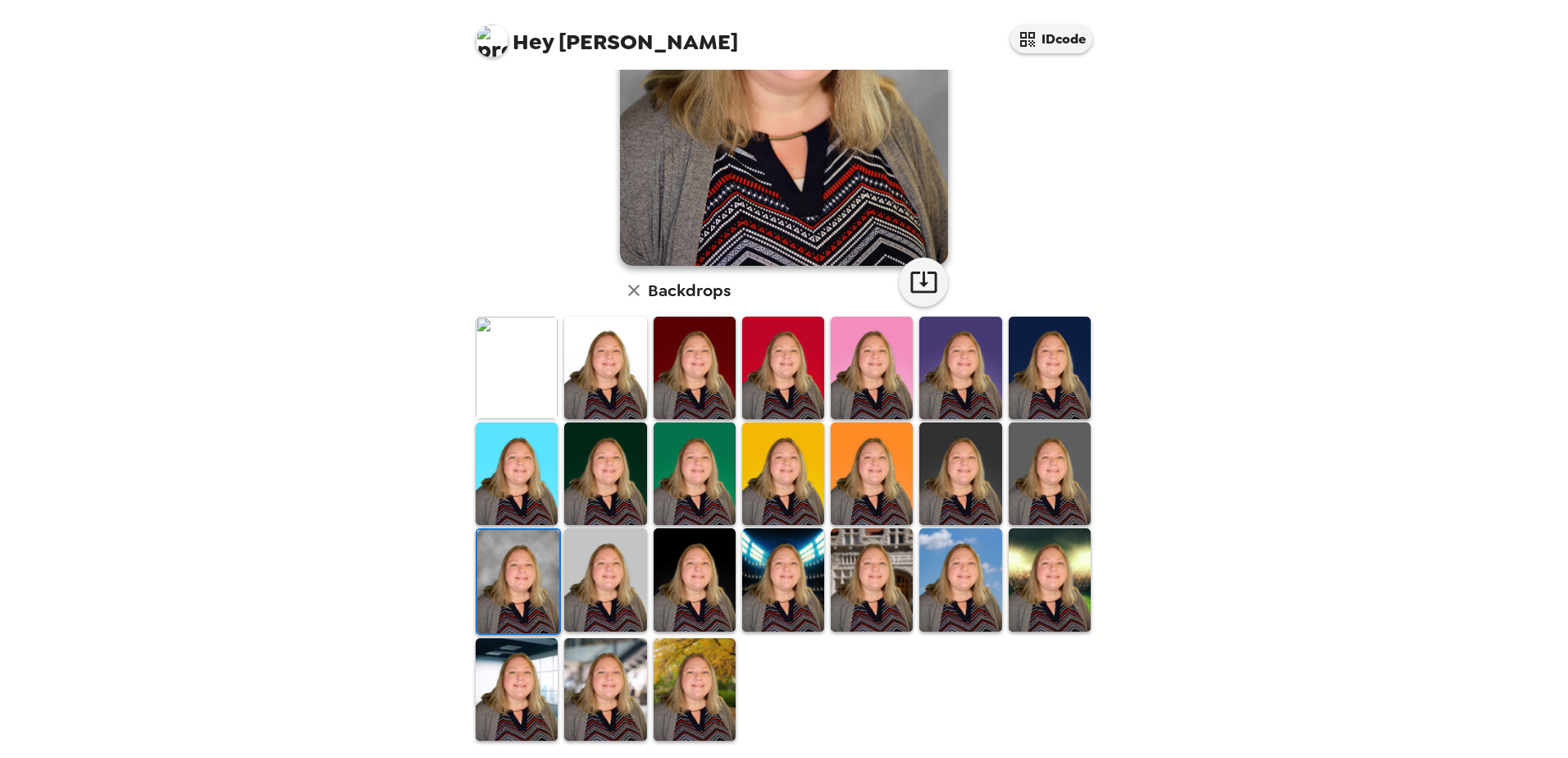
click at [606, 597] on img at bounding box center [605, 580] width 82 height 103
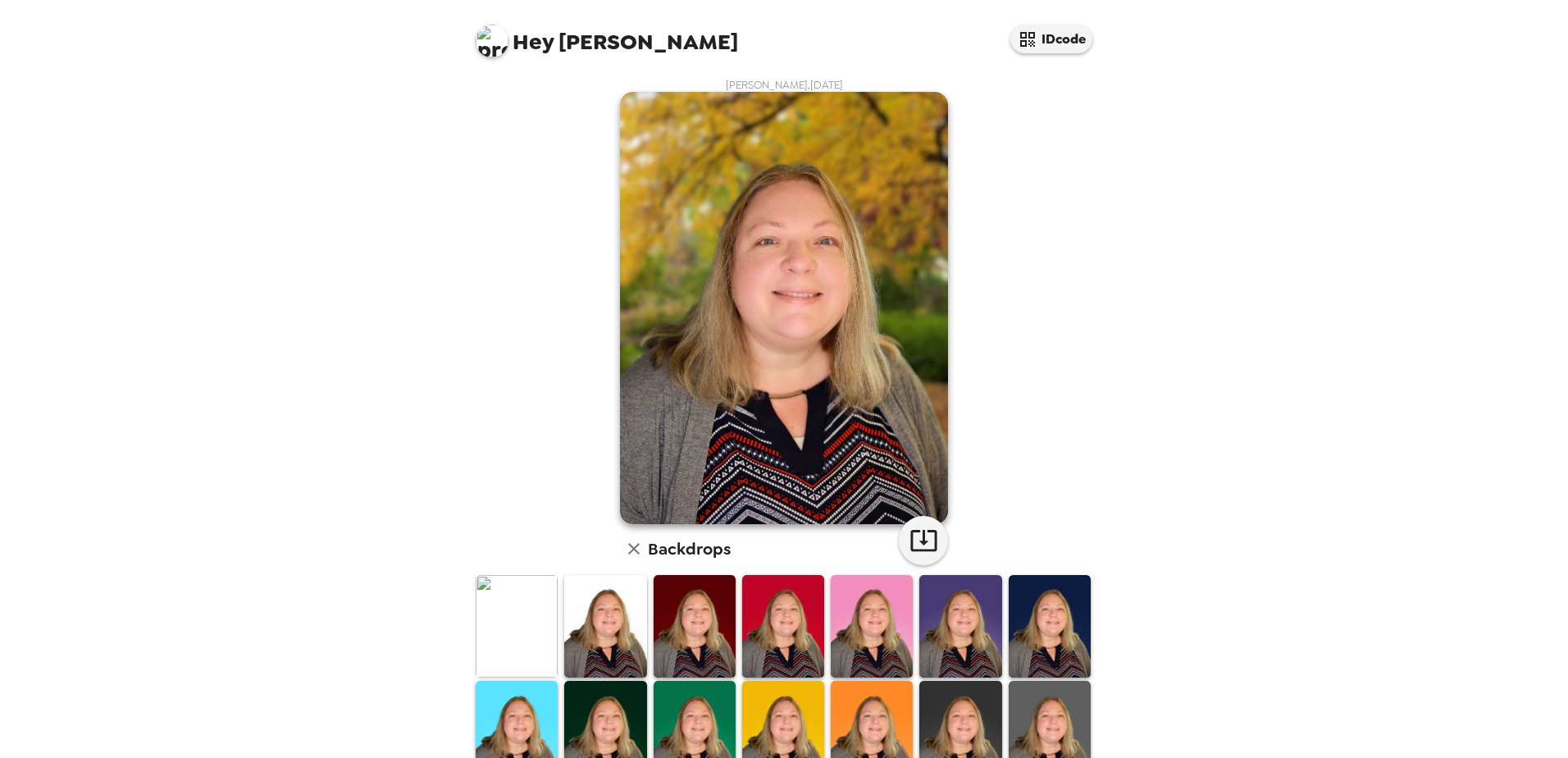
click at [238, 149] on div "Hey [PERSON_NAME] IDcode [PERSON_NAME] , [DATE] Backdrops" at bounding box center [784, 379] width 1568 height 758
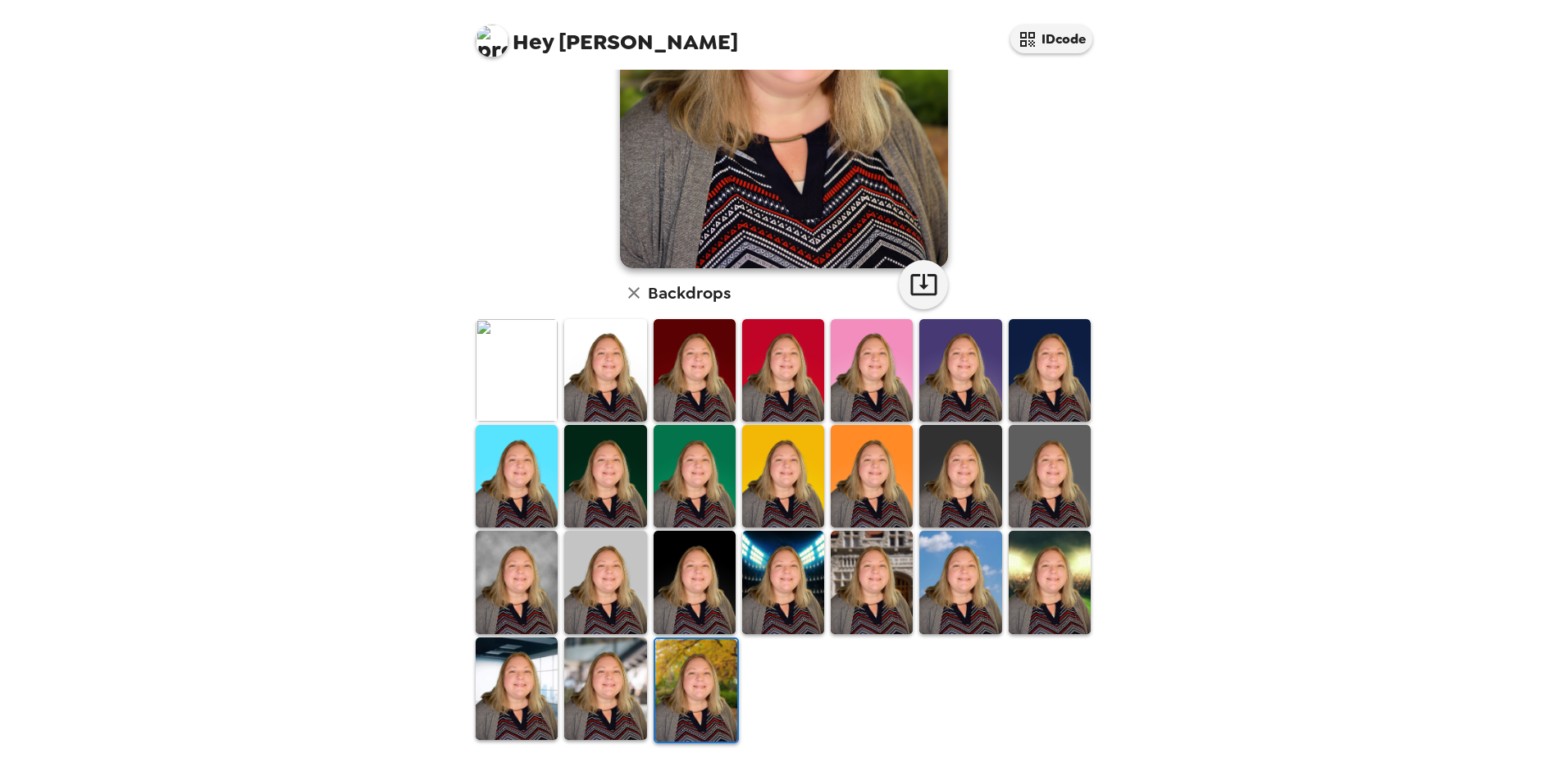
scroll to position [258, 0]
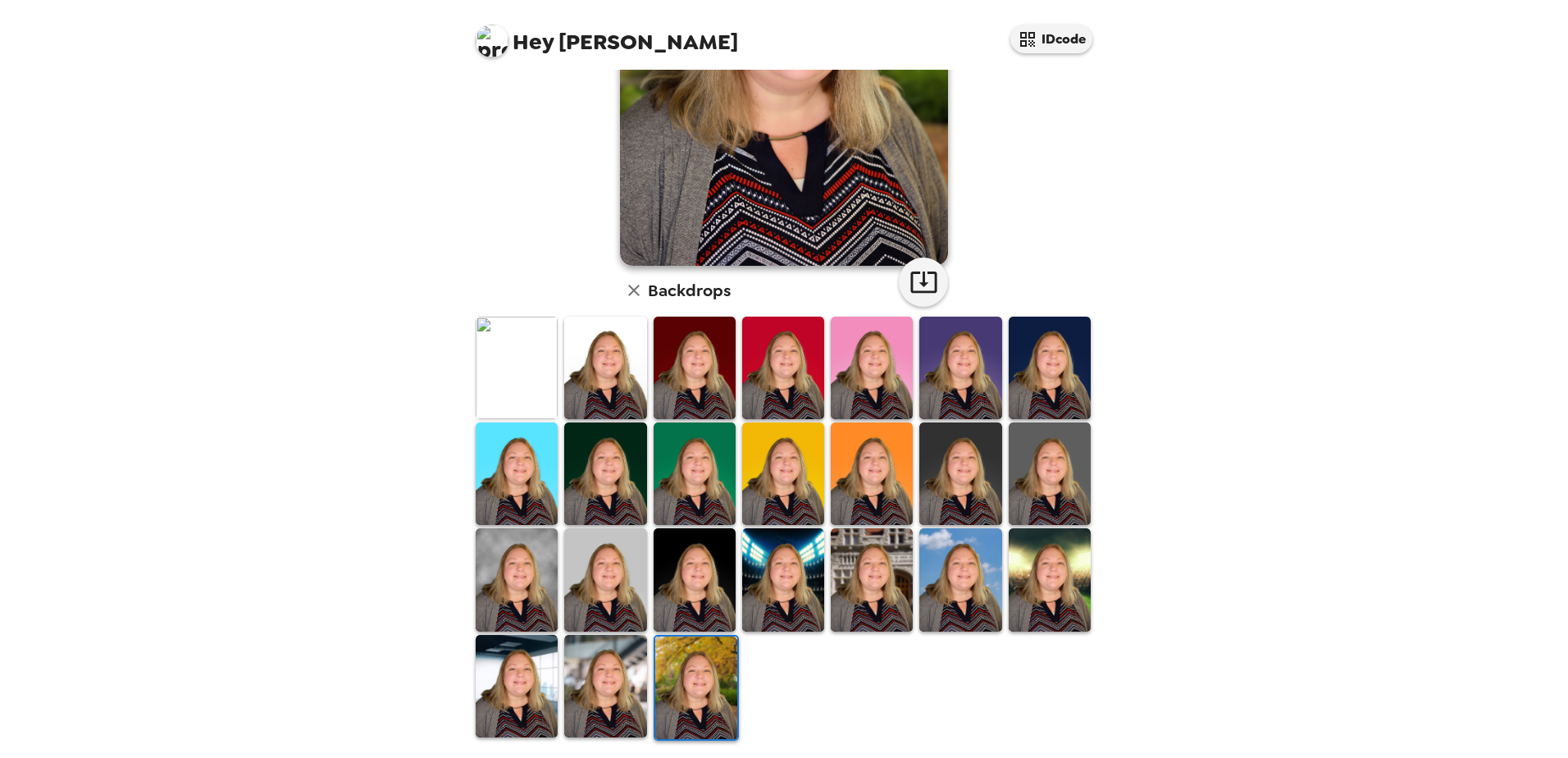
click at [507, 715] on img at bounding box center [516, 686] width 82 height 103
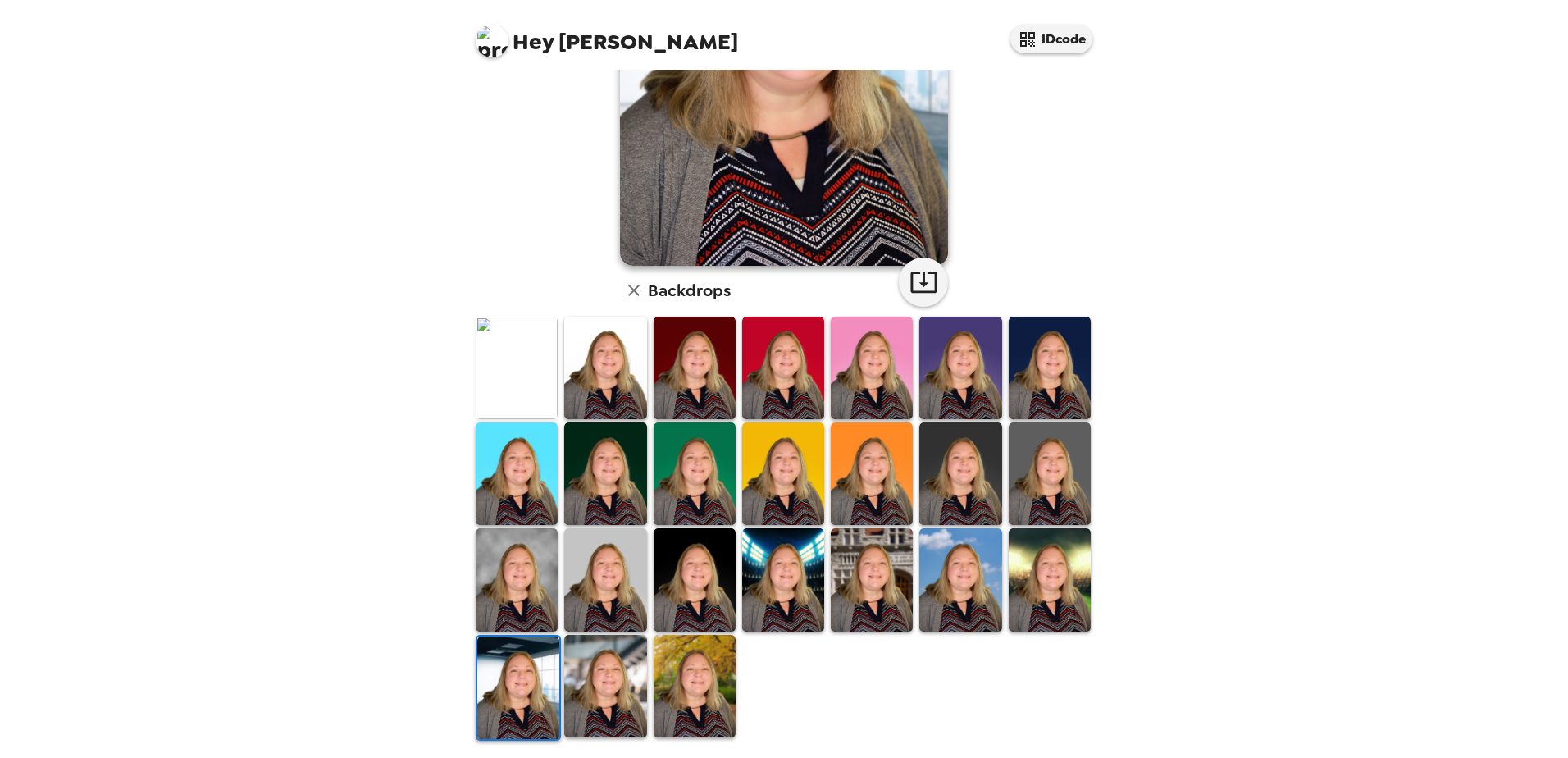
click at [698, 685] on img at bounding box center [694, 686] width 82 height 103
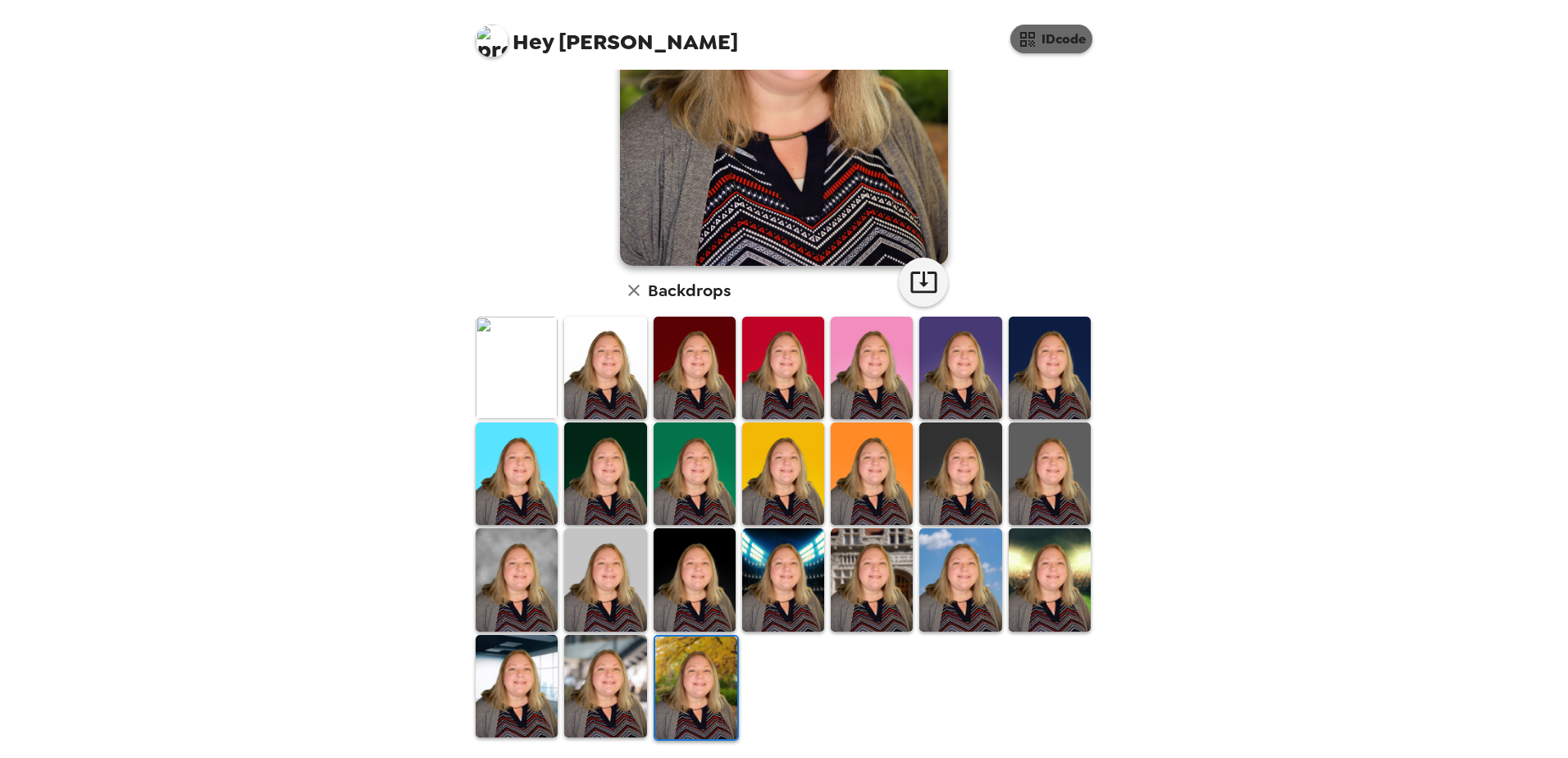
click at [1042, 43] on button "IDcode" at bounding box center [1051, 39] width 82 height 28
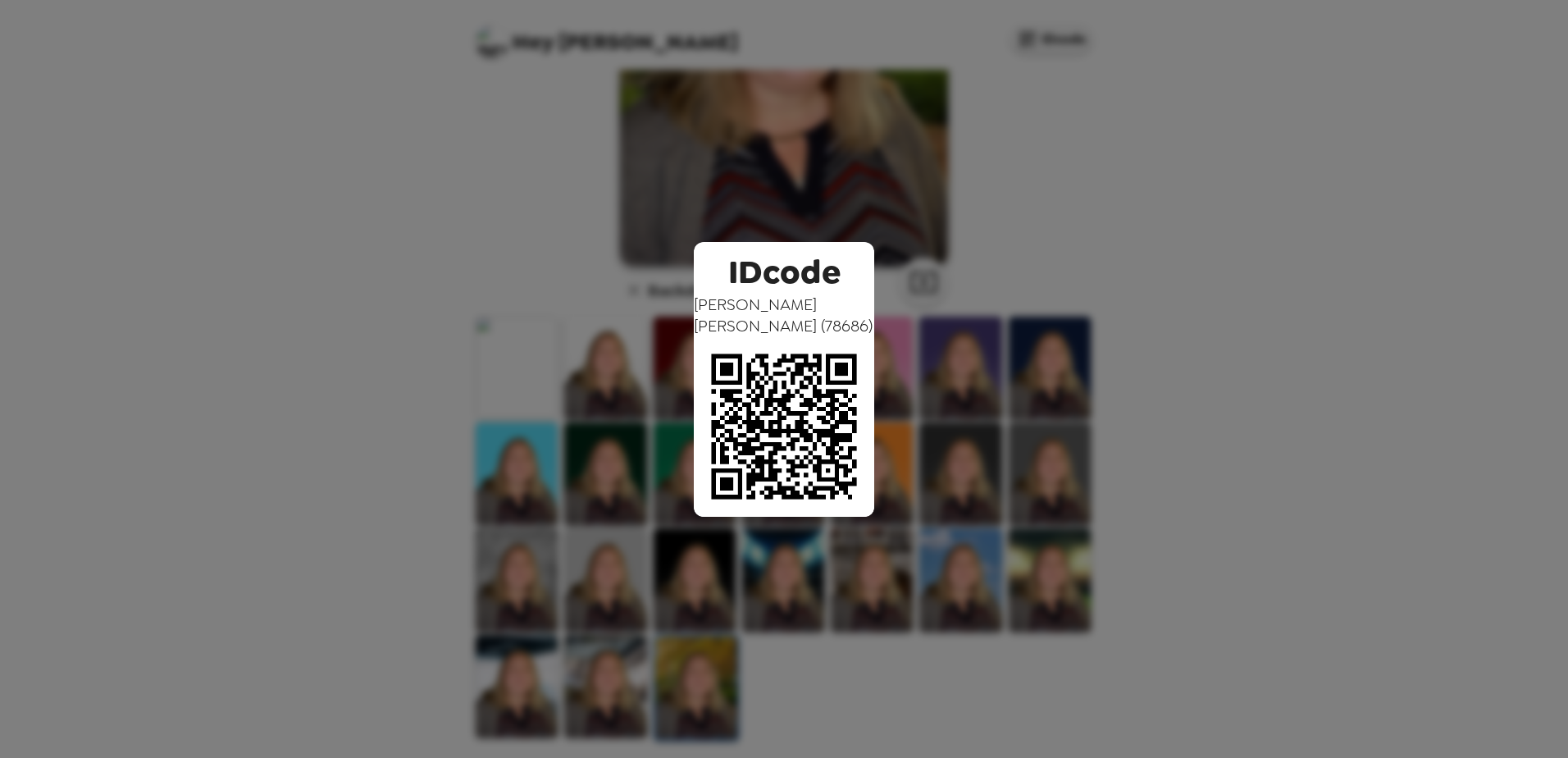
click at [1295, 260] on div "IDcode [PERSON_NAME] ( 78686 )" at bounding box center [784, 379] width 1568 height 758
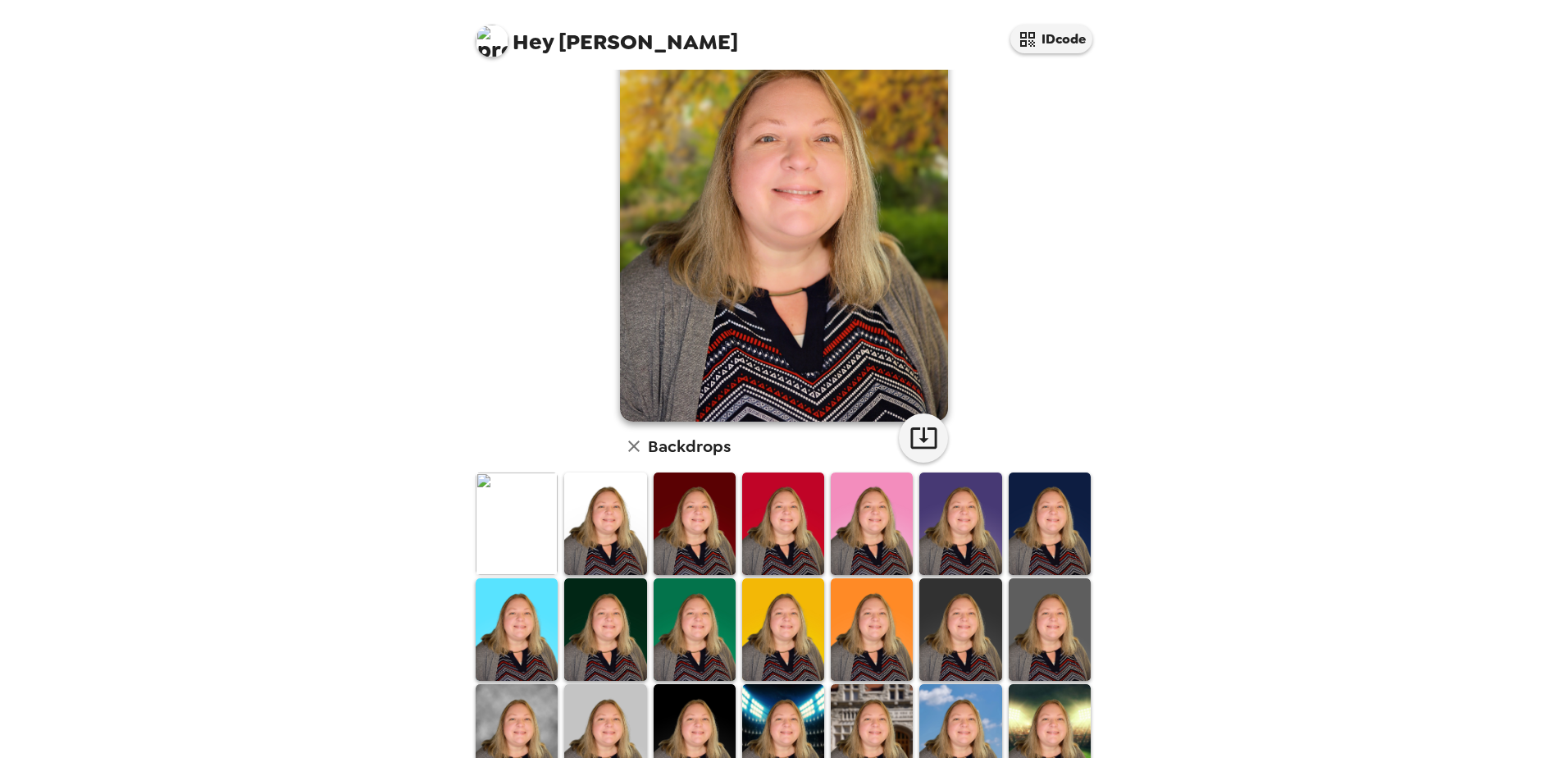
scroll to position [0, 0]
